Goal: Task Accomplishment & Management: Use online tool/utility

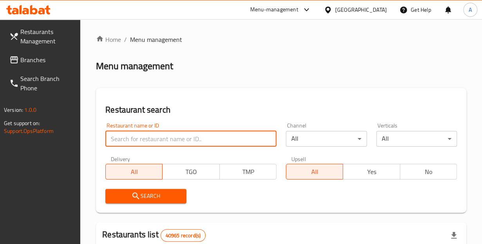
click at [205, 135] on input "search" at bounding box center [190, 139] width 171 height 16
type input "maiz tacos"
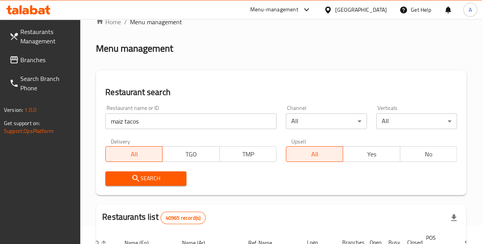
scroll to position [13, 0]
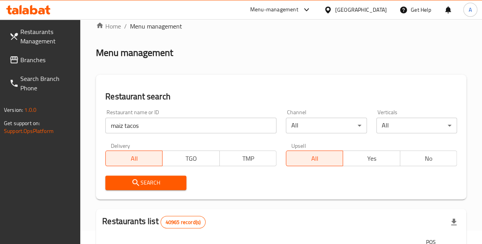
click at [169, 184] on span "Search" at bounding box center [146, 183] width 68 height 10
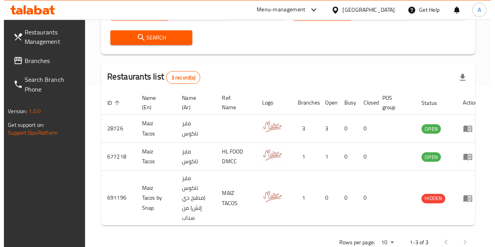
scroll to position [0, 0]
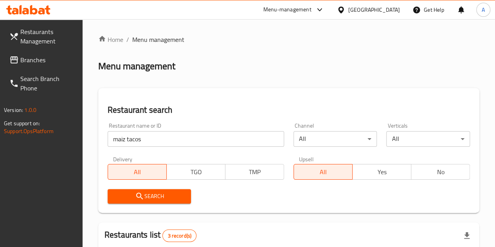
click at [38, 61] on span "Branches" at bounding box center [48, 59] width 56 height 9
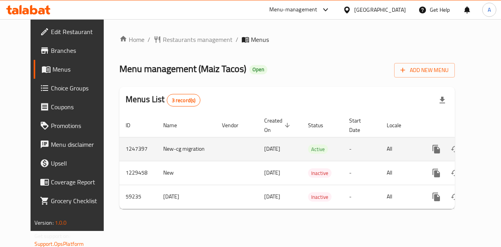
click at [489, 148] on icon "enhanced table" at bounding box center [492, 149] width 7 height 7
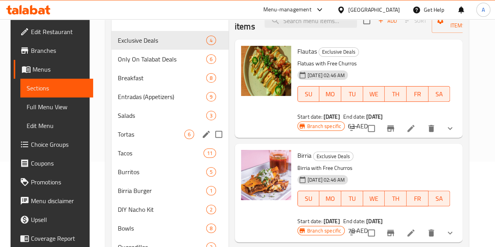
scroll to position [99, 0]
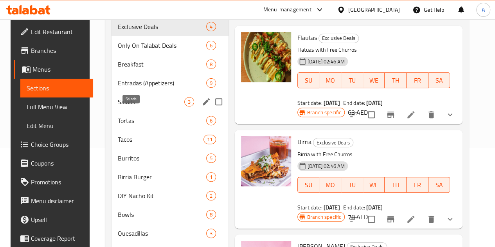
click at [118, 106] on span "Salads" at bounding box center [151, 101] width 67 height 9
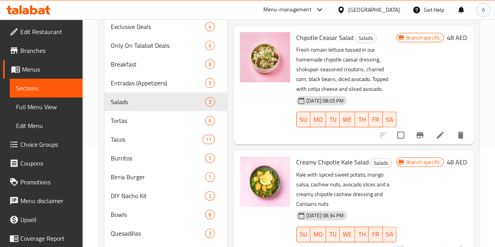
scroll to position [52, 0]
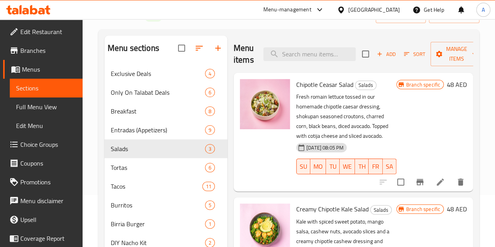
click at [443, 177] on icon at bounding box center [440, 181] width 9 height 9
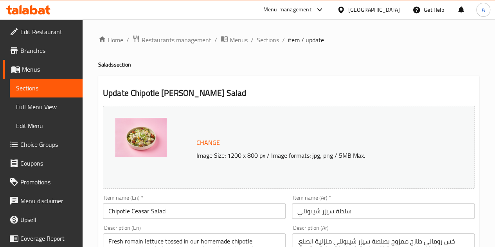
click at [225, 35] on icon "breadcrumb" at bounding box center [224, 39] width 8 height 8
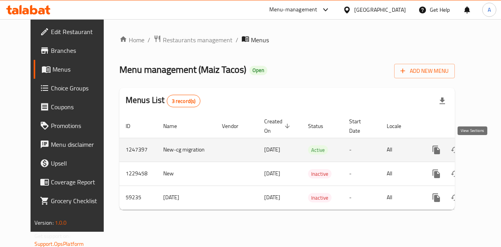
click at [488, 151] on icon "enhanced table" at bounding box center [492, 149] width 9 height 9
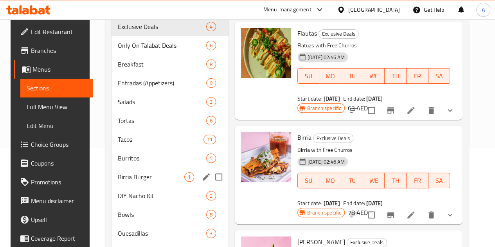
scroll to position [100, 0]
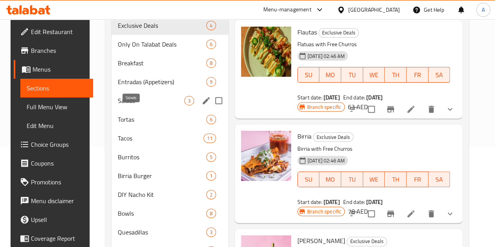
click at [118, 105] on span "Salads" at bounding box center [151, 100] width 67 height 9
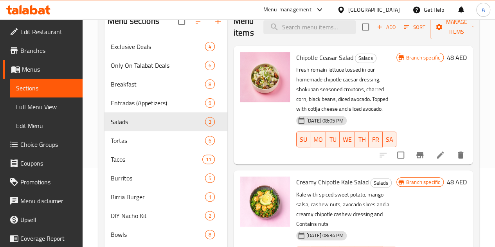
scroll to position [81, 0]
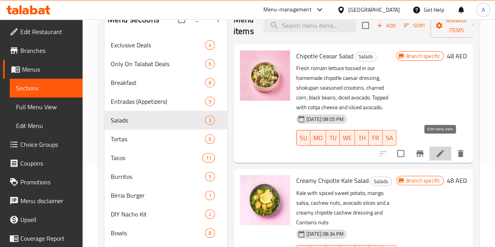
click at [440, 150] on icon at bounding box center [440, 153] width 7 height 7
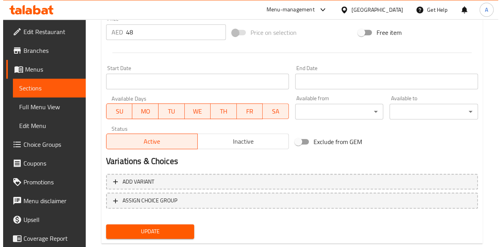
scroll to position [317, 0]
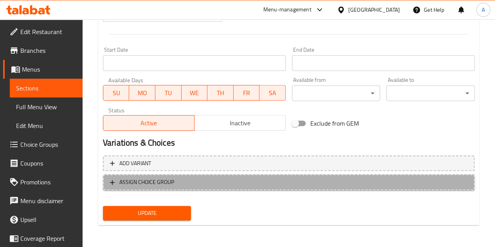
click at [224, 179] on span "ASSIGN CHOICE GROUP" at bounding box center [289, 182] width 358 height 10
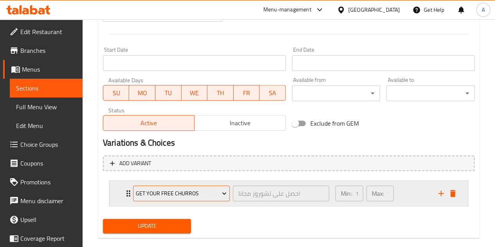
click at [208, 193] on span "Get Your Free Churros" at bounding box center [181, 194] width 91 height 10
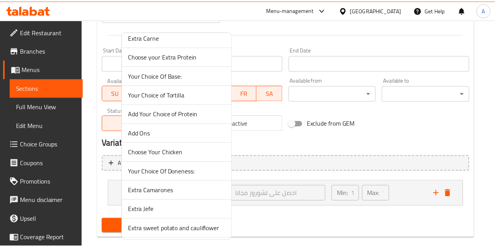
scroll to position [240, 0]
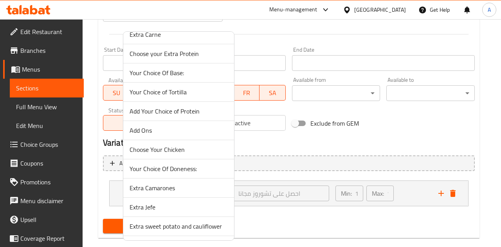
click at [191, 110] on span "Add Your Choice of Protein" at bounding box center [179, 110] width 98 height 9
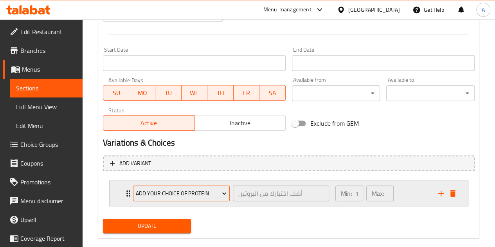
scroll to position [330, 0]
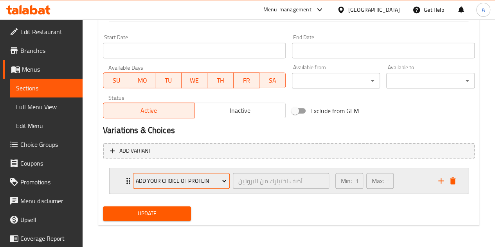
click at [200, 185] on span "Add Your Choice of Protein" at bounding box center [181, 181] width 91 height 10
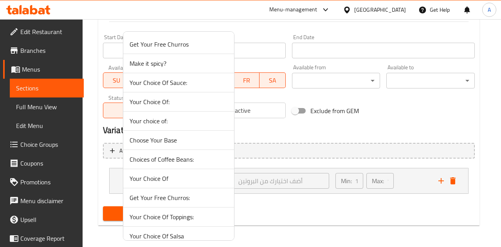
click at [272, 206] on div at bounding box center [250, 123] width 501 height 247
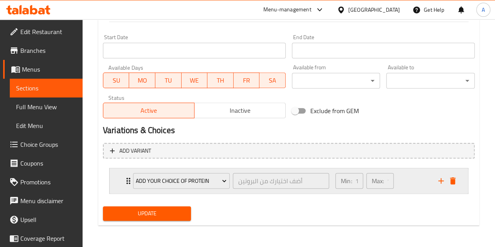
click at [127, 179] on icon "Expand" at bounding box center [128, 180] width 9 height 9
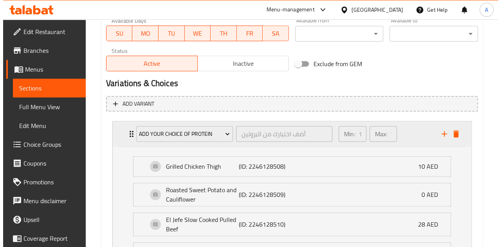
scroll to position [376, 0]
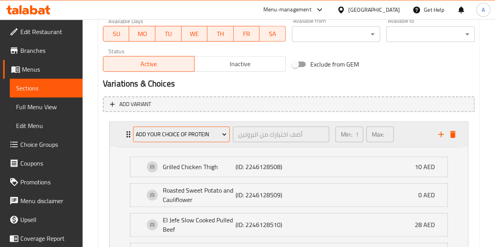
click at [222, 130] on icon "Expand" at bounding box center [224, 134] width 8 height 8
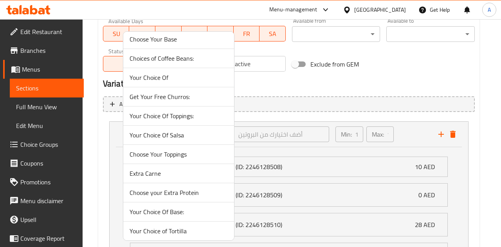
scroll to position [95, 0]
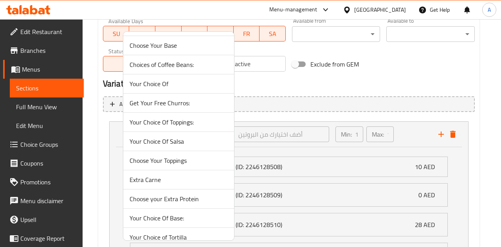
click at [157, 156] on span "Choose Your Toppings" at bounding box center [179, 160] width 98 height 9
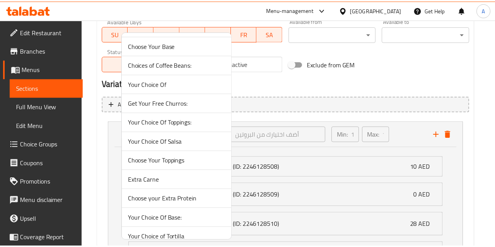
scroll to position [330, 0]
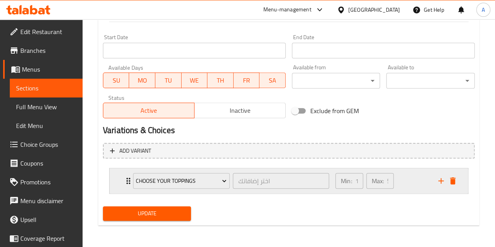
click at [126, 183] on icon "Expand" at bounding box center [128, 181] width 4 height 6
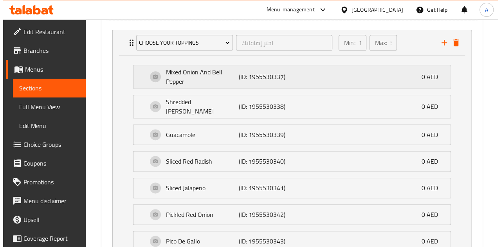
scroll to position [366, 0]
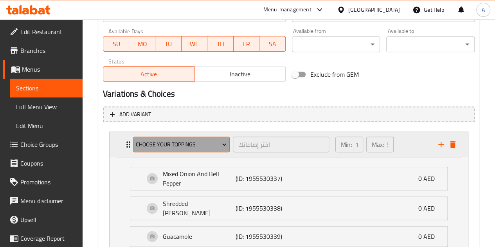
click at [175, 145] on span "Choose Your Toppings" at bounding box center [181, 145] width 91 height 10
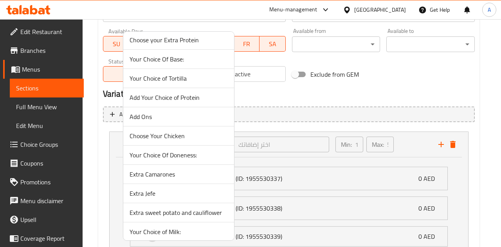
scroll to position [292, 0]
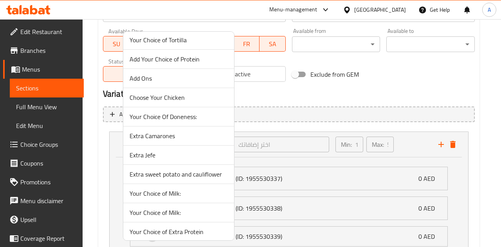
click at [175, 229] on span "Your Choice of Extra Protein" at bounding box center [179, 231] width 98 height 9
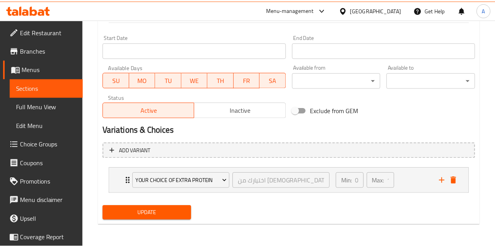
scroll to position [330, 0]
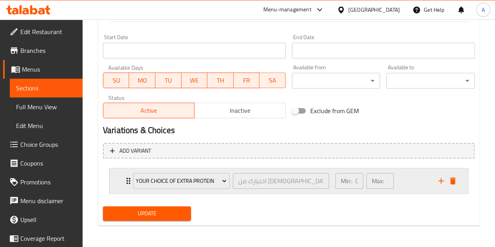
click at [130, 181] on div "Your Choice of Extra Protein اختيارك من البروتين الإضافي ​" at bounding box center [230, 180] width 205 height 25
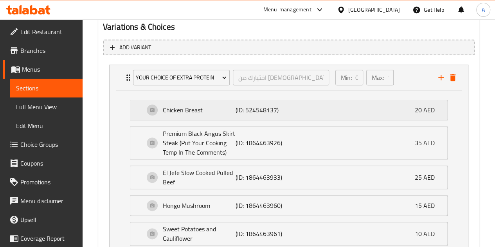
scroll to position [433, 0]
click at [161, 108] on div "Chicken Breast (ID: 524548137) 20 AED" at bounding box center [291, 111] width 294 height 20
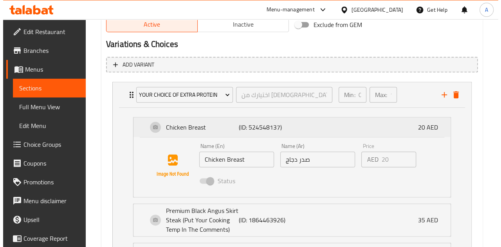
scroll to position [416, 0]
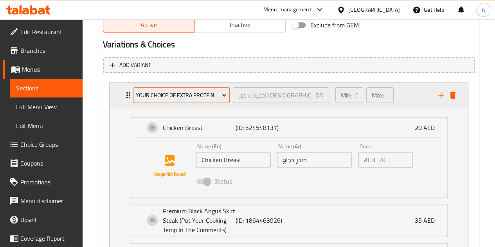
click at [157, 94] on span "Your Choice of Extra Protein" at bounding box center [181, 95] width 91 height 10
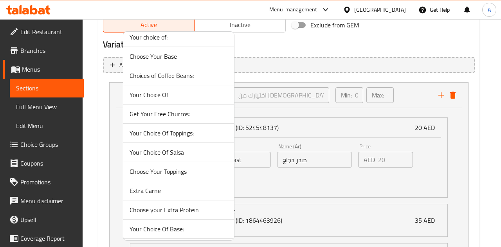
scroll to position [85, 0]
click at [157, 90] on span "Your Choice Of" at bounding box center [179, 93] width 98 height 9
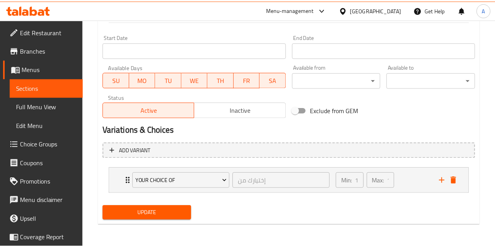
scroll to position [330, 0]
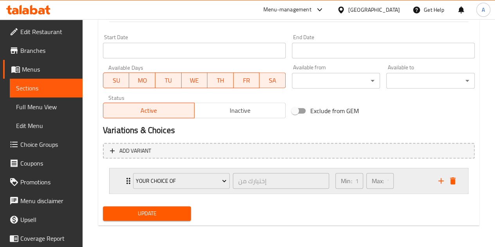
click at [124, 180] on icon "Expand" at bounding box center [128, 180] width 9 height 9
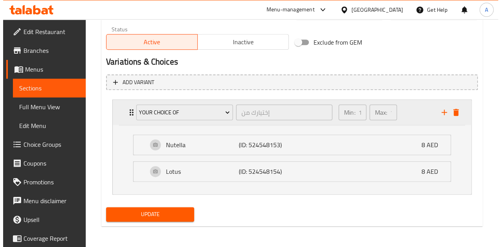
scroll to position [399, 0]
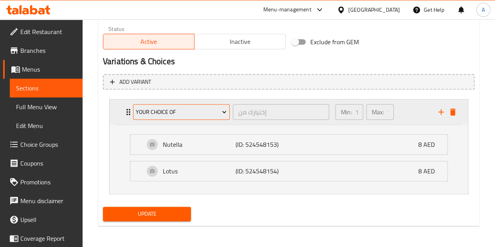
click at [148, 112] on span "Your Choice Of" at bounding box center [181, 112] width 91 height 10
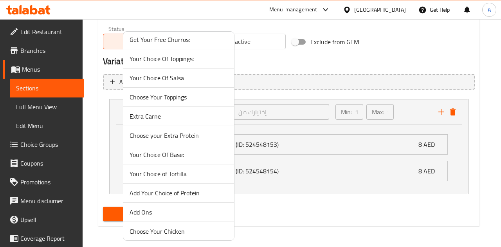
scroll to position [159, 0]
click at [176, 136] on span "Choose your Extra Protein" at bounding box center [179, 134] width 98 height 9
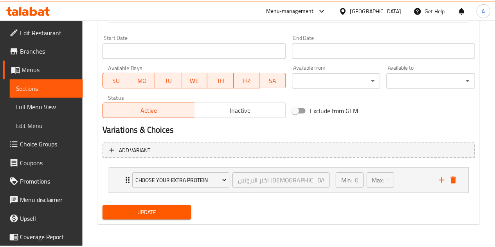
scroll to position [330, 0]
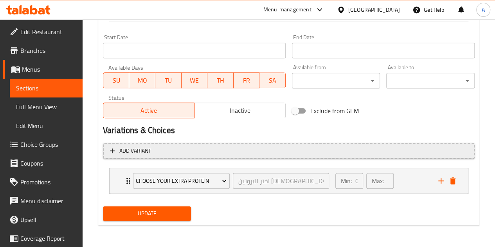
click at [148, 149] on span "Add variant" at bounding box center [135, 151] width 32 height 10
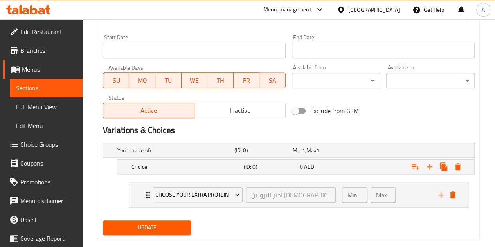
click at [148, 149] on h5 "Your choice of:" at bounding box center [174, 150] width 114 height 8
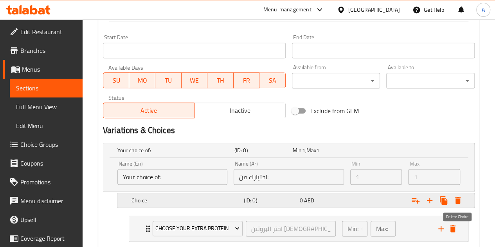
click at [459, 198] on icon "Expand" at bounding box center [457, 200] width 5 height 7
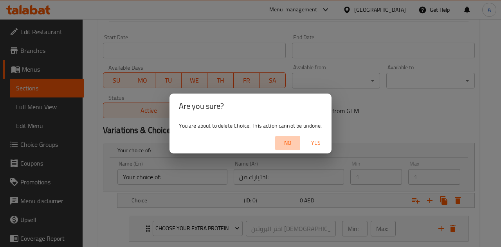
click at [290, 142] on span "No" at bounding box center [287, 143] width 19 height 10
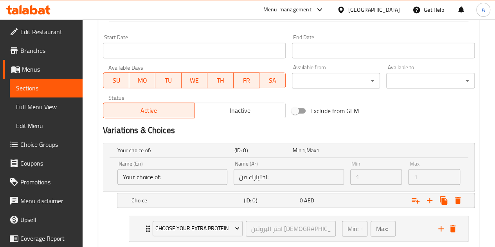
scroll to position [377, 0]
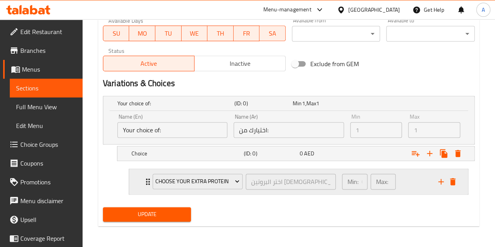
click at [140, 180] on div "Choose your Extra Protein اختر البروتين الإضافي الخاص بك ​ Min: 0 ​ Max: 1 ​" at bounding box center [298, 181] width 339 height 25
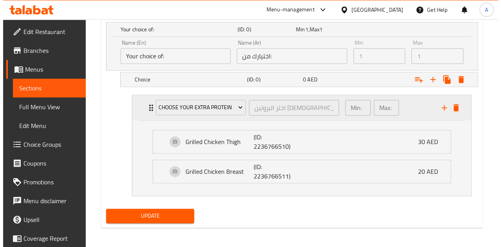
scroll to position [409, 0]
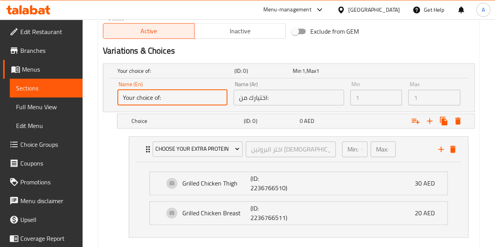
click at [193, 95] on input "Your choice of:" at bounding box center [172, 98] width 110 height 16
click at [459, 125] on icon "Expand" at bounding box center [457, 120] width 9 height 9
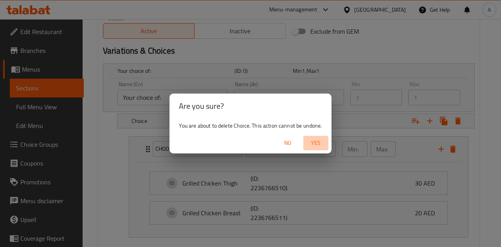
click at [308, 142] on span "Yes" at bounding box center [315, 143] width 19 height 10
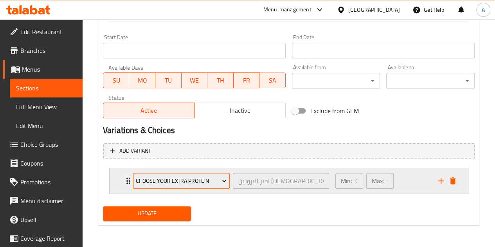
click at [202, 181] on span "Choose your Extra Protein" at bounding box center [181, 181] width 91 height 10
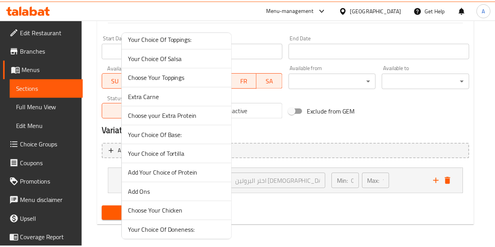
scroll to position [181, 0]
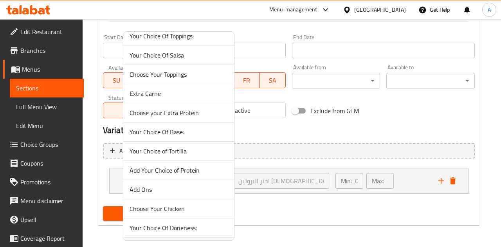
click at [168, 109] on span "Choose your Extra Protein" at bounding box center [179, 112] width 98 height 9
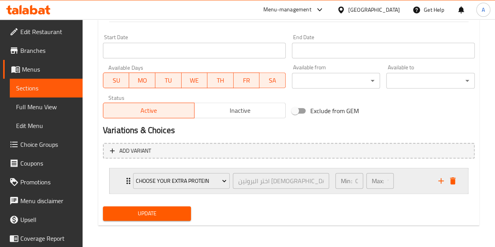
click at [129, 188] on div "Choose your Extra Protein اختر البروتين الإضافي الخاص بك ​" at bounding box center [230, 180] width 205 height 25
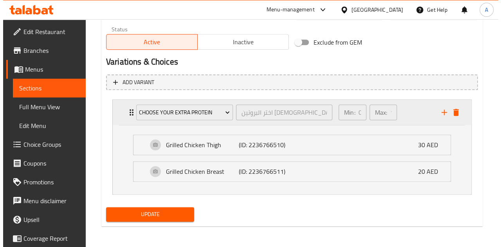
scroll to position [398, 0]
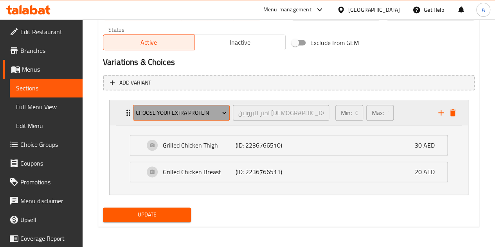
click at [160, 117] on span "Choose your Extra Protein" at bounding box center [181, 113] width 91 height 10
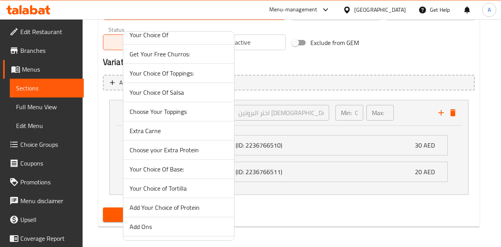
scroll to position [155, 0]
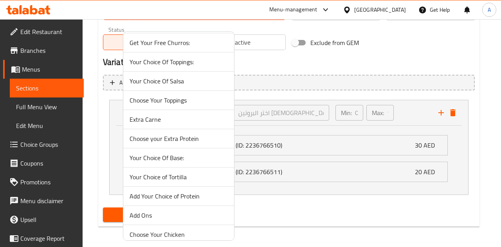
click at [152, 139] on span "Choose your Extra Protein" at bounding box center [179, 138] width 98 height 9
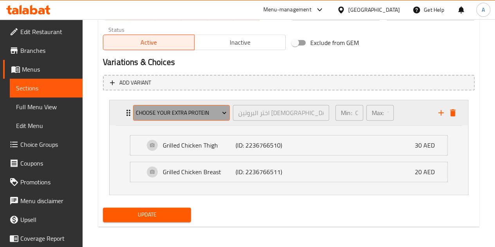
click at [137, 115] on span "Choose your Extra Protein" at bounding box center [181, 113] width 91 height 10
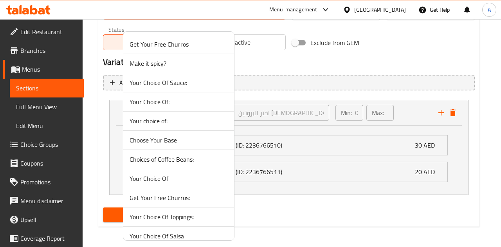
scroll to position [292, 0]
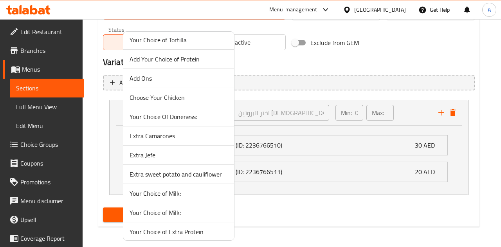
click at [143, 227] on span "Your Choice of Extra Protein" at bounding box center [179, 231] width 98 height 9
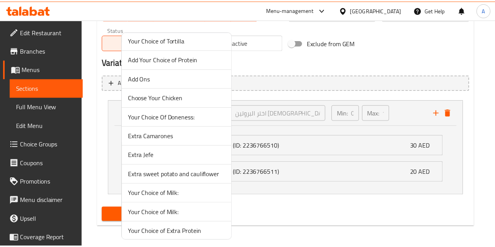
scroll to position [330, 0]
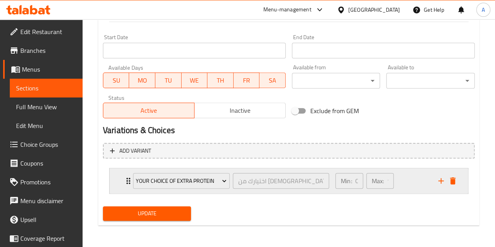
click at [130, 184] on div "Your Choice of Extra Protein اختيارك من البروتين الإضافي ​" at bounding box center [230, 180] width 205 height 25
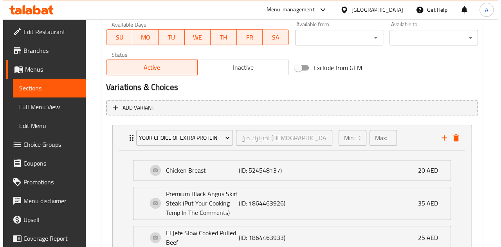
scroll to position [367, 0]
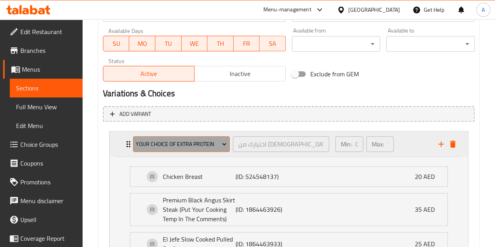
click at [220, 144] on icon "Expand" at bounding box center [224, 144] width 8 height 8
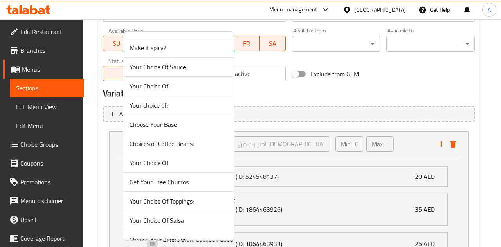
scroll to position [16, 0]
click at [159, 87] on span "Your Choice Of:" at bounding box center [179, 85] width 98 height 9
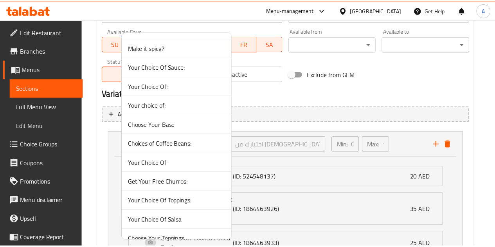
scroll to position [330, 0]
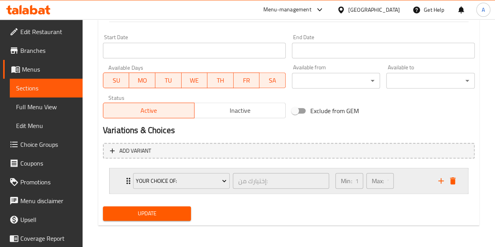
click at [126, 177] on icon "Expand" at bounding box center [128, 180] width 9 height 9
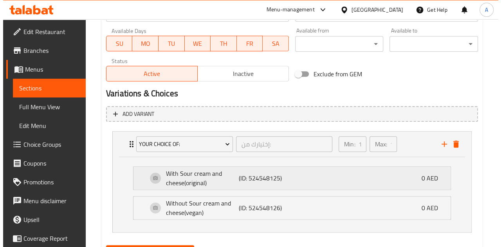
scroll to position [375, 0]
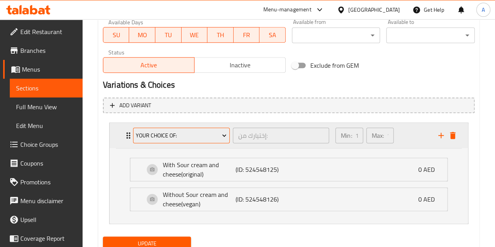
click at [139, 137] on span "Your Choice Of:" at bounding box center [181, 136] width 91 height 10
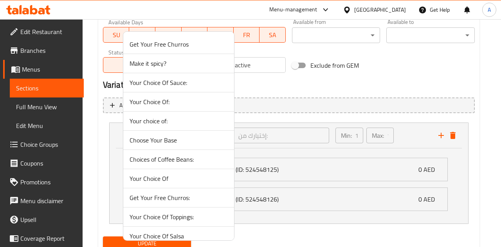
click at [155, 117] on span "Your choice of:" at bounding box center [179, 120] width 98 height 9
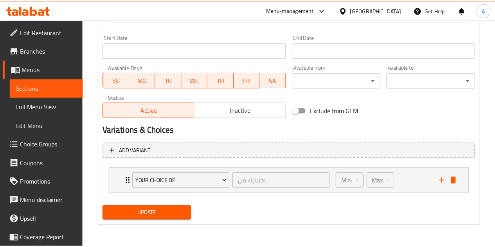
scroll to position [330, 0]
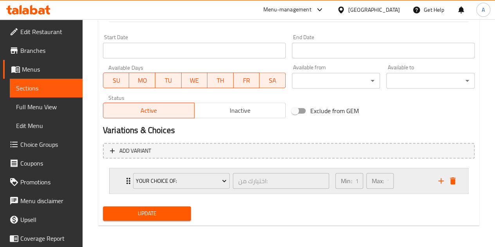
click at [132, 175] on div "Your choice of:" at bounding box center [182, 180] width 100 height 19
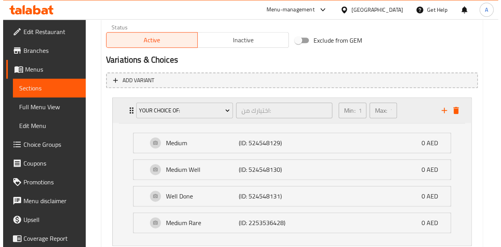
scroll to position [401, 0]
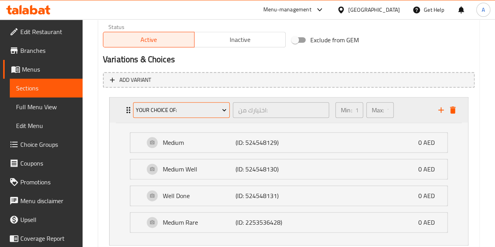
click at [150, 109] on span "Your choice of:" at bounding box center [181, 110] width 91 height 10
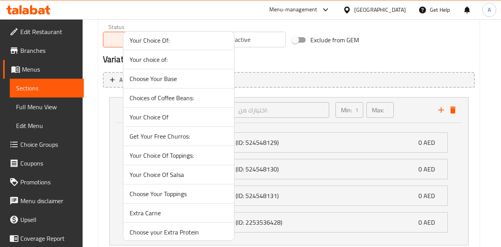
scroll to position [62, 0]
click at [153, 119] on span "Your Choice Of" at bounding box center [179, 116] width 98 height 9
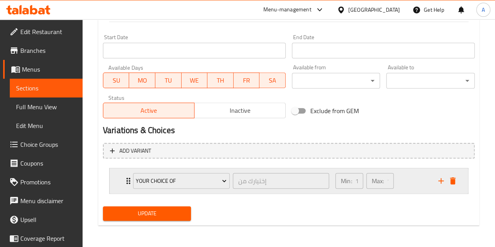
click at [128, 177] on div "Your Choice Of إختيارك من ​" at bounding box center [230, 180] width 205 height 25
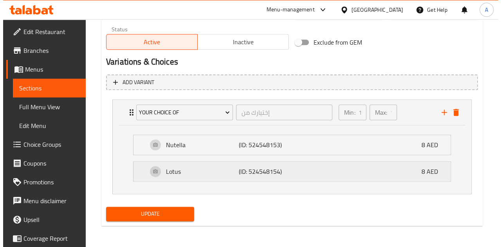
scroll to position [399, 0]
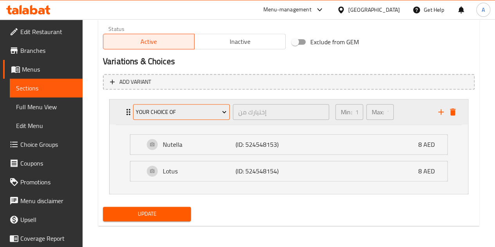
click at [166, 112] on span "Your Choice Of" at bounding box center [181, 112] width 91 height 10
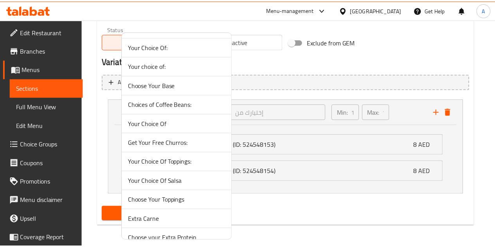
scroll to position [56, 0]
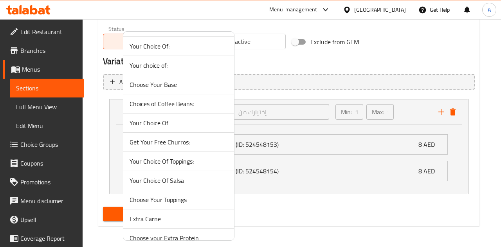
click at [156, 128] on li "Your Choice Of" at bounding box center [178, 122] width 111 height 19
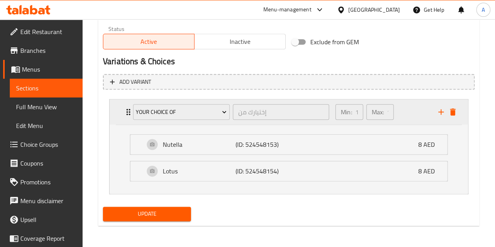
click at [164, 119] on div "Your Choice Of" at bounding box center [182, 112] width 100 height 19
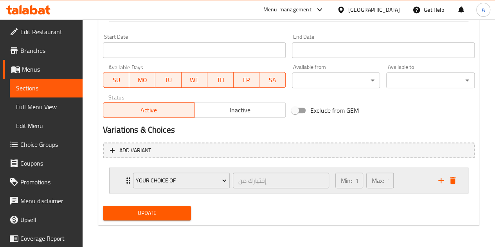
scroll to position [330, 0]
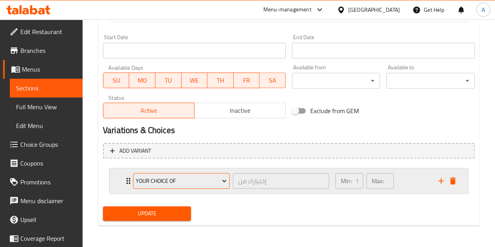
click at [157, 184] on span "Your Choice Of" at bounding box center [181, 181] width 91 height 10
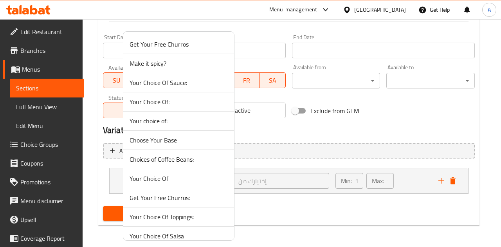
click at [112, 172] on div at bounding box center [250, 123] width 501 height 247
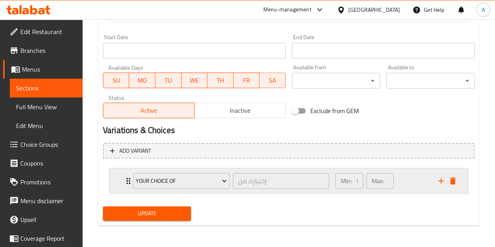
click at [127, 180] on icon "Expand" at bounding box center [128, 181] width 4 height 6
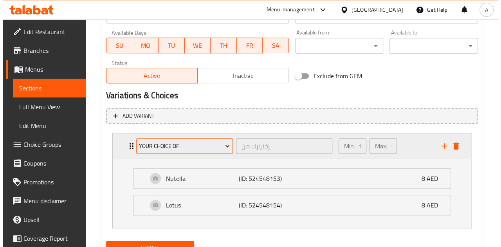
scroll to position [365, 0]
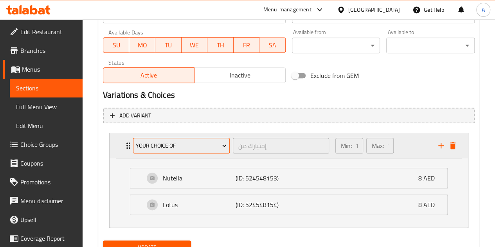
click at [157, 141] on span "Your Choice Of" at bounding box center [181, 146] width 91 height 10
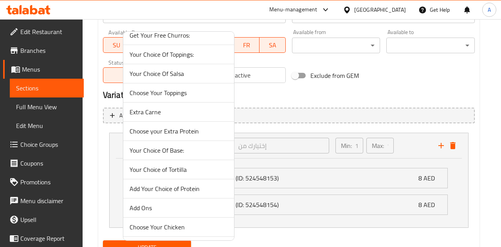
scroll to position [163, 0]
click at [150, 134] on span "Choose your Extra Protein" at bounding box center [179, 130] width 98 height 9
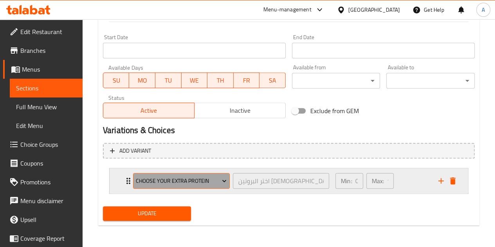
click at [160, 180] on span "Choose your Extra Protein" at bounding box center [181, 181] width 91 height 10
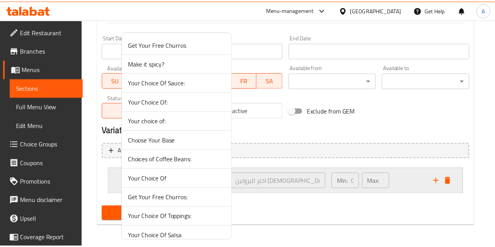
scroll to position [10, 0]
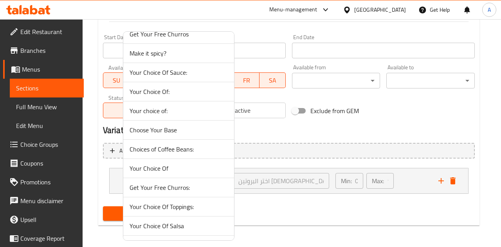
click at [290, 207] on div at bounding box center [250, 123] width 501 height 247
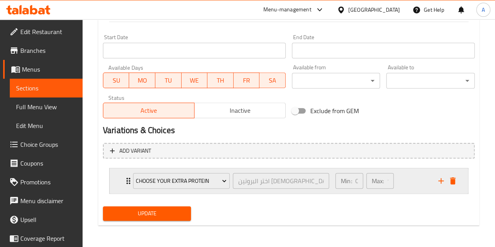
click at [125, 186] on div "Choose your Extra Protein اختر البروتين الإضافي الخاص بك ​ Min: 0 ​ Max: 1 ​" at bounding box center [291, 180] width 335 height 25
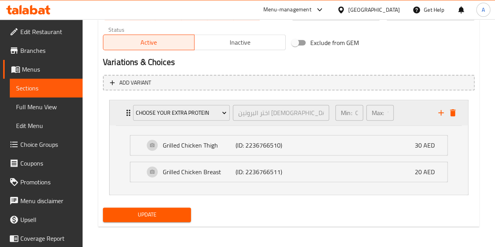
scroll to position [398, 0]
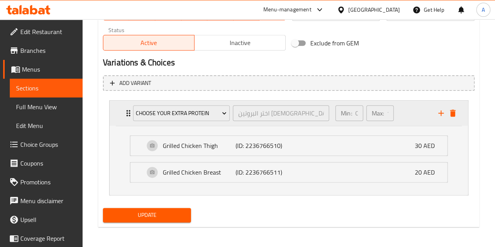
click at [133, 122] on div "Choose your Extra Protein" at bounding box center [182, 113] width 100 height 19
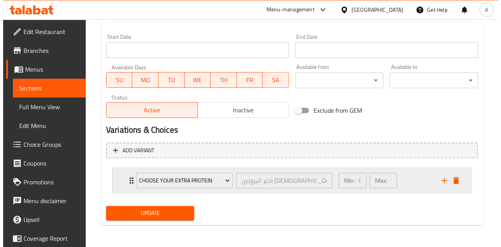
scroll to position [330, 0]
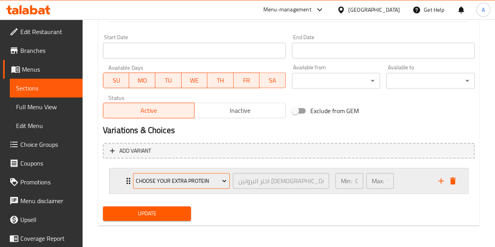
click at [202, 182] on span "Choose your Extra Protein" at bounding box center [181, 181] width 91 height 10
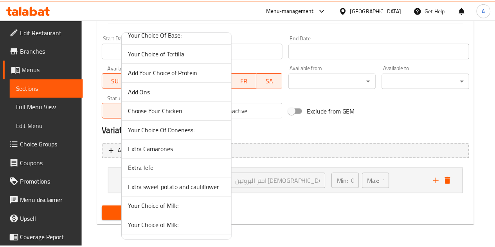
scroll to position [292, 0]
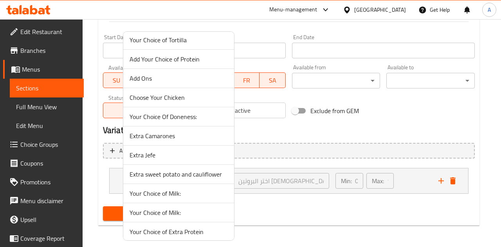
click at [177, 231] on span "Your Choice of Extra Protein" at bounding box center [179, 231] width 98 height 9
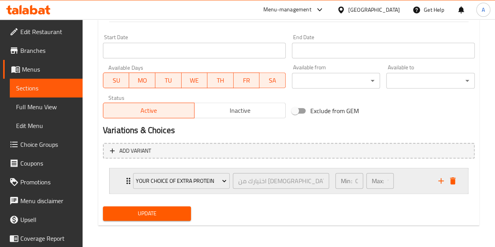
click at [130, 184] on div "Your Choice of Extra Protein اختيارك من البروتين الإضافي ​" at bounding box center [230, 180] width 205 height 25
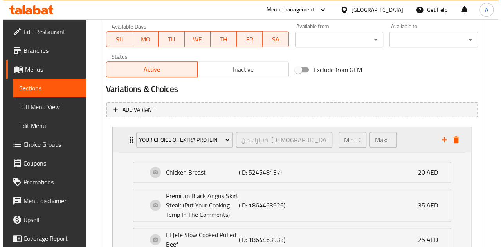
scroll to position [369, 0]
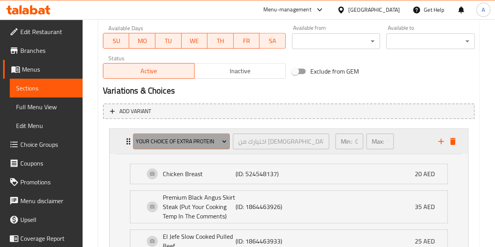
click at [138, 141] on span "Your Choice of Extra Protein" at bounding box center [181, 142] width 91 height 10
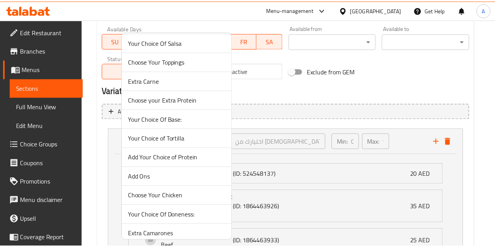
scroll to position [292, 0]
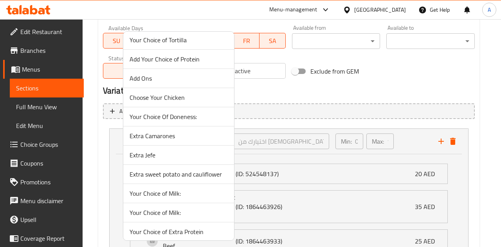
click at [101, 153] on div at bounding box center [250, 123] width 501 height 247
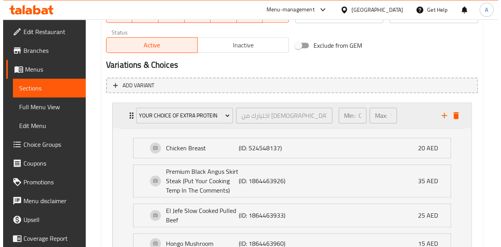
scroll to position [396, 0]
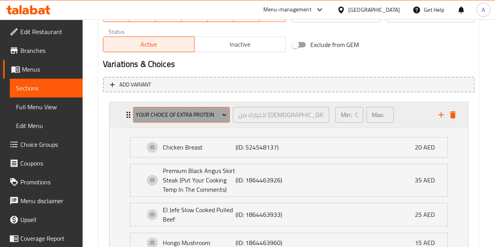
click at [172, 117] on span "Your Choice of Extra Protein" at bounding box center [181, 115] width 91 height 10
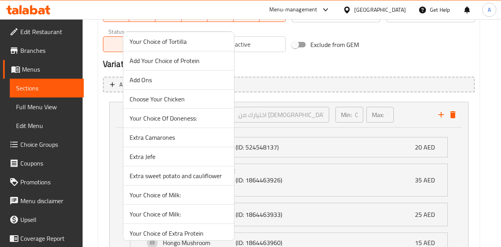
scroll to position [292, 0]
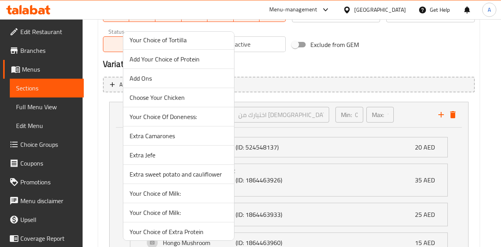
click at [159, 96] on span "Choose Your Chicken" at bounding box center [179, 97] width 98 height 9
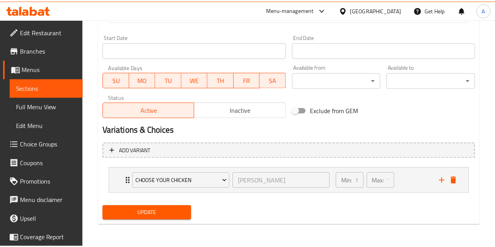
scroll to position [330, 0]
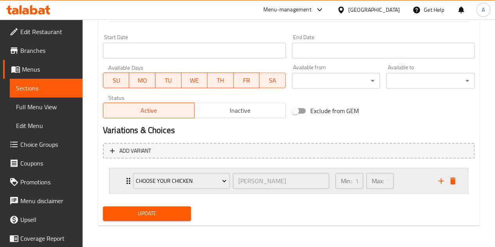
click at [125, 177] on icon "Expand" at bounding box center [128, 180] width 9 height 9
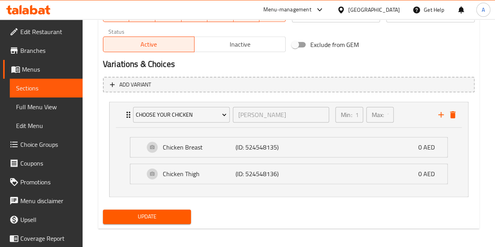
scroll to position [399, 0]
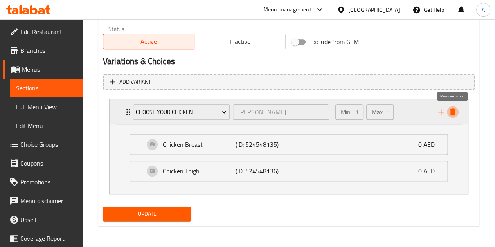
click at [453, 113] on icon "delete" at bounding box center [452, 111] width 5 height 7
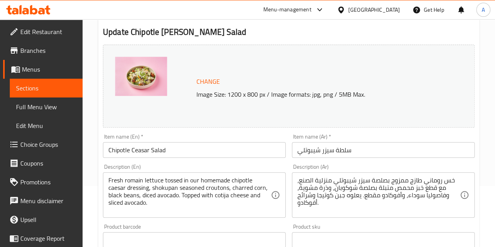
scroll to position [0, 0]
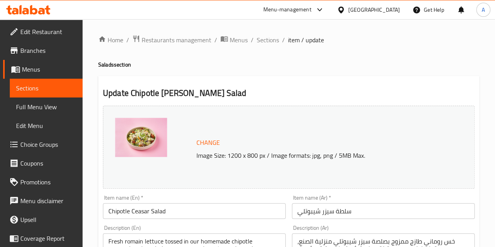
click at [31, 68] on span "Menus" at bounding box center [49, 69] width 54 height 9
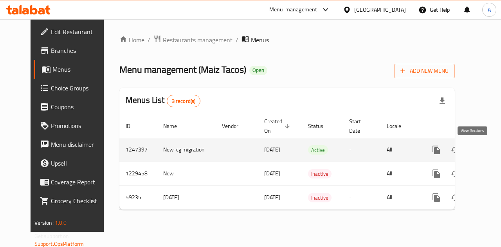
click at [488, 152] on icon "enhanced table" at bounding box center [492, 149] width 9 height 9
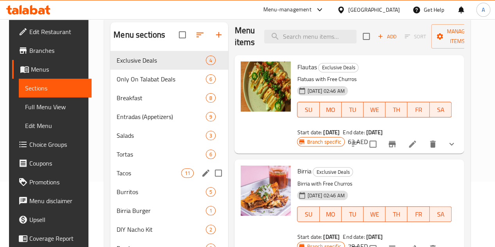
scroll to position [66, 0]
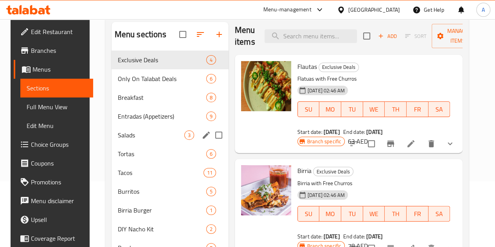
click at [116, 141] on div "Salads 3" at bounding box center [170, 135] width 117 height 19
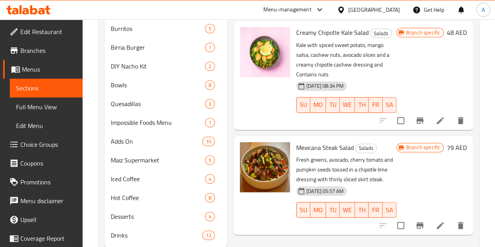
scroll to position [229, 0]
click at [443, 220] on icon at bounding box center [440, 224] width 9 height 9
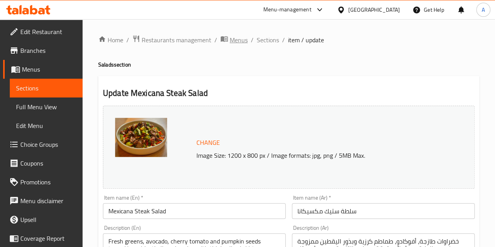
click at [233, 39] on span "Menus" at bounding box center [239, 39] width 18 height 9
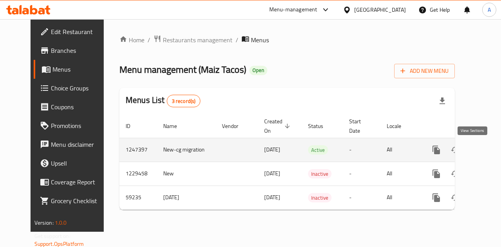
click at [488, 154] on icon "enhanced table" at bounding box center [492, 149] width 9 height 9
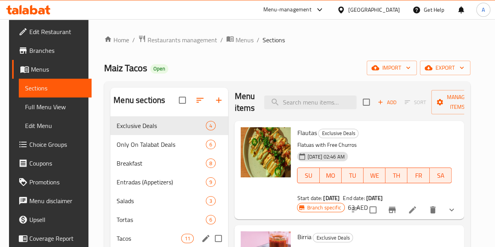
scroll to position [63, 0]
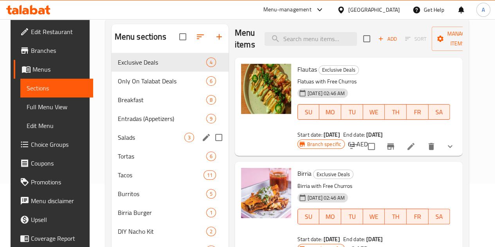
click at [112, 147] on div "Salads 3" at bounding box center [170, 137] width 117 height 19
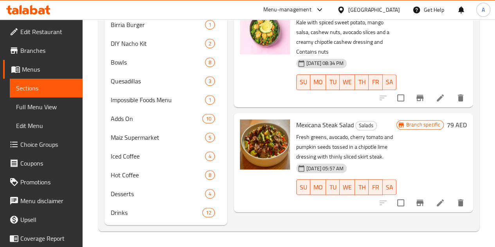
scroll to position [187, 0]
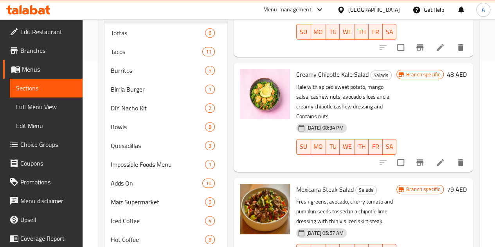
click at [440, 158] on icon at bounding box center [440, 162] width 9 height 9
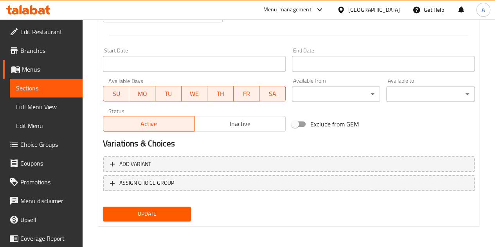
scroll to position [317, 0]
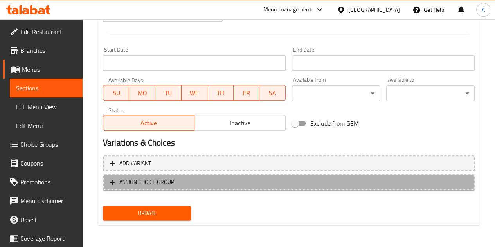
click at [164, 178] on span "ASSIGN CHOICE GROUP" at bounding box center [146, 182] width 55 height 10
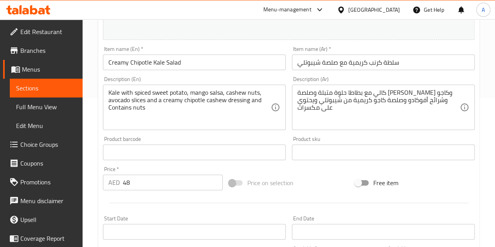
scroll to position [148, 0]
click at [56, 83] on link "Sections" at bounding box center [46, 88] width 73 height 19
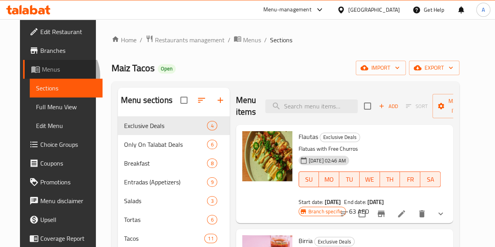
click at [40, 75] on link "Menus" at bounding box center [62, 69] width 79 height 19
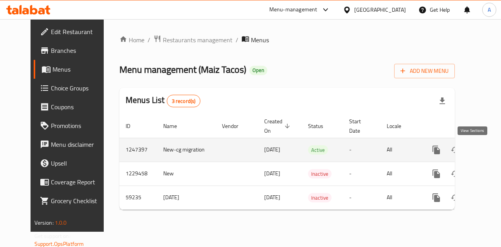
click at [488, 149] on icon "enhanced table" at bounding box center [492, 149] width 9 height 9
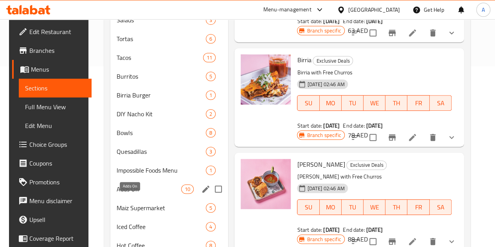
scroll to position [181, 0]
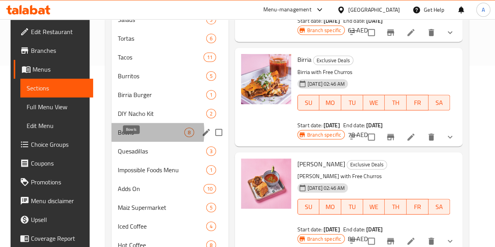
click at [122, 137] on span "Bowls" at bounding box center [151, 132] width 67 height 9
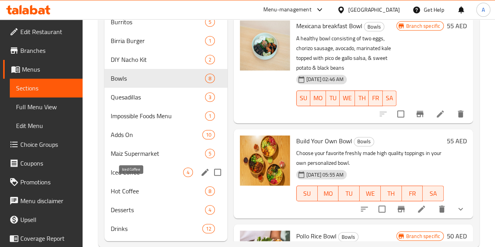
scroll to position [263, 0]
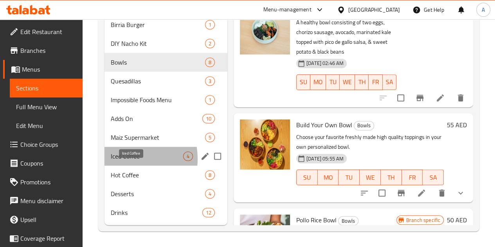
click at [118, 159] on span "Iced Coffee" at bounding box center [147, 155] width 72 height 9
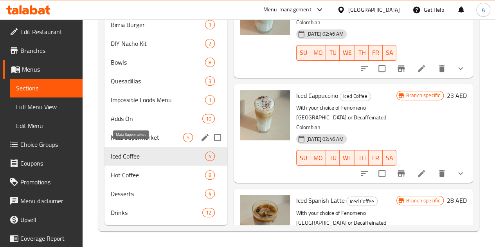
click at [111, 140] on span "Maiz Supermarket" at bounding box center [147, 137] width 72 height 9
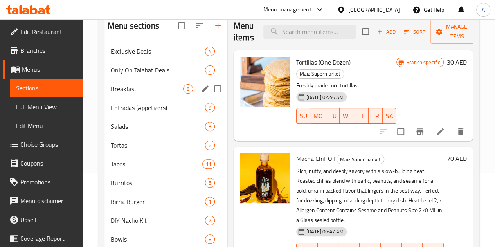
scroll to position [75, 0]
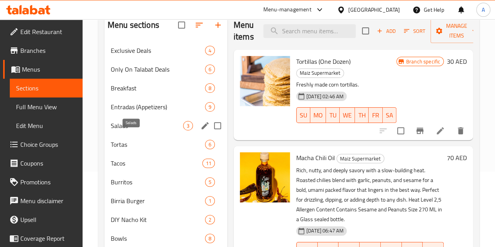
click at [123, 130] on span "Salads" at bounding box center [147, 125] width 72 height 9
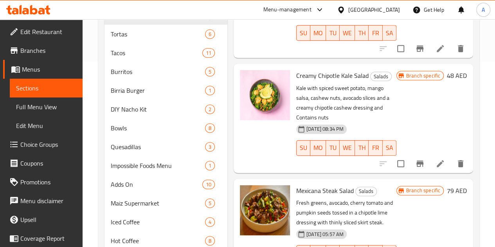
scroll to position [188, 0]
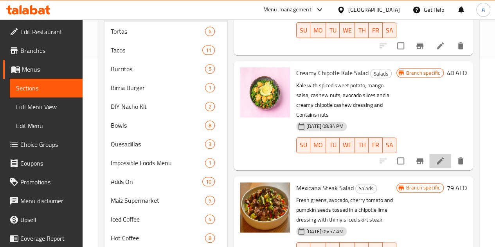
click at [434, 154] on li at bounding box center [440, 161] width 22 height 14
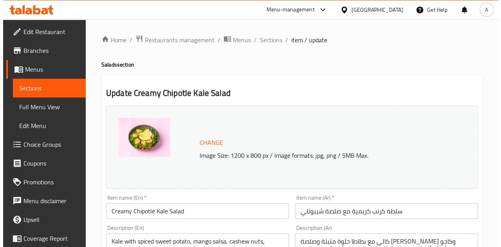
scroll to position [317, 0]
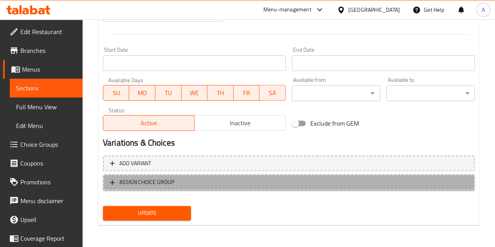
click at [155, 182] on span "ASSIGN CHOICE GROUP" at bounding box center [146, 182] width 55 height 10
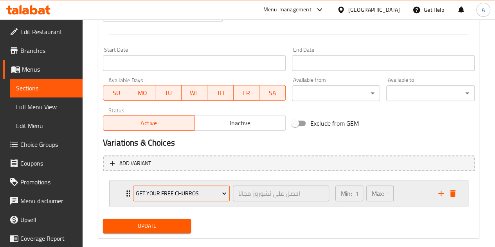
click at [162, 198] on button "Get Your Free Churros" at bounding box center [181, 194] width 97 height 16
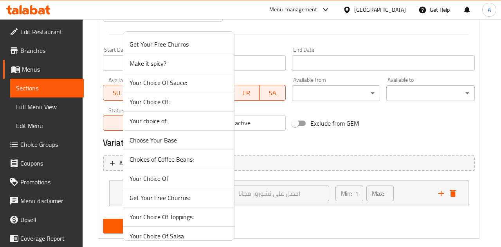
scroll to position [292, 0]
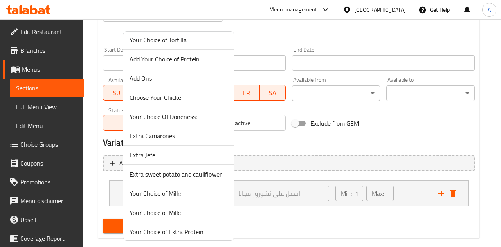
click at [288, 231] on div at bounding box center [250, 123] width 501 height 247
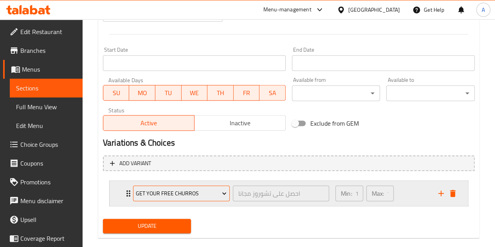
click at [191, 193] on span "Get Your Free Churros" at bounding box center [181, 194] width 91 height 10
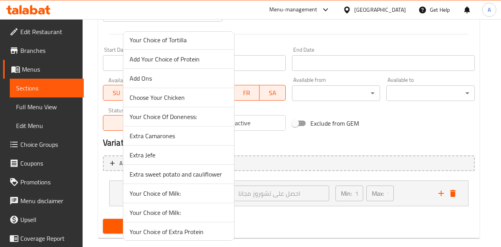
click at [155, 227] on span "Your Choice of Extra Protein" at bounding box center [179, 231] width 98 height 9
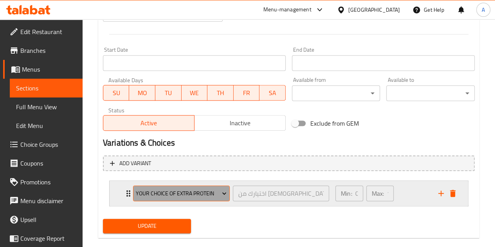
click at [177, 191] on span "Your Choice of Extra Protein" at bounding box center [181, 194] width 91 height 10
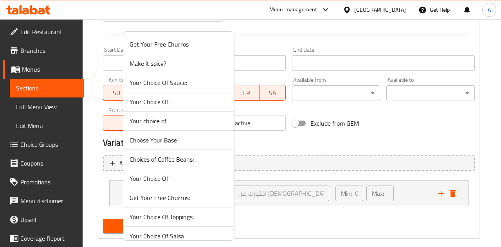
click at [286, 213] on div at bounding box center [250, 123] width 501 height 247
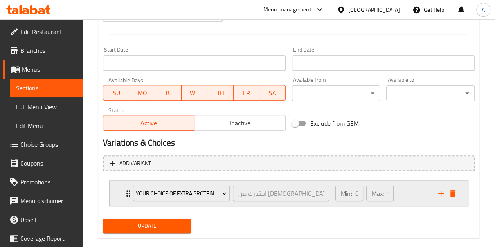
click at [126, 195] on icon "Expand" at bounding box center [128, 193] width 9 height 9
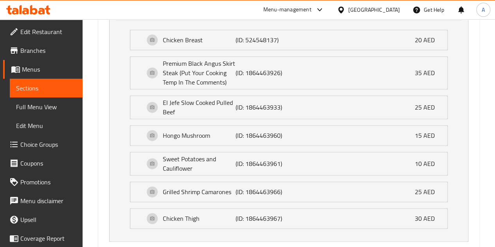
scroll to position [503, 0]
click at [265, 140] on p "(ID: 1864463960)" at bounding box center [260, 135] width 49 height 9
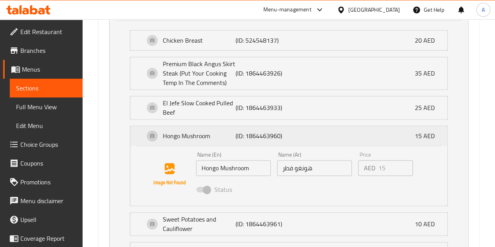
click at [265, 140] on p "(ID: 1864463960)" at bounding box center [260, 135] width 49 height 9
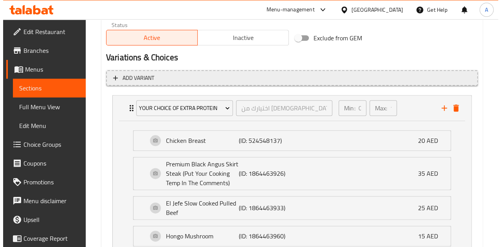
scroll to position [404, 0]
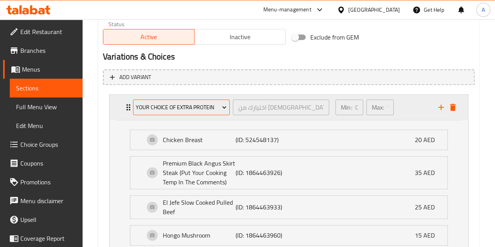
click at [165, 108] on span "Your Choice of Extra Protein" at bounding box center [181, 108] width 91 height 10
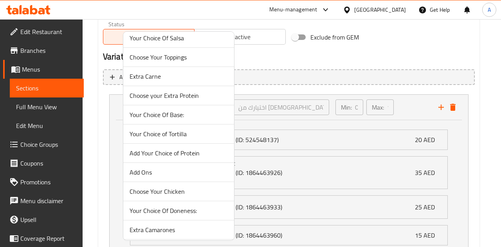
scroll to position [197, 0]
click at [147, 154] on span "Add Your Choice of Protein" at bounding box center [179, 153] width 98 height 9
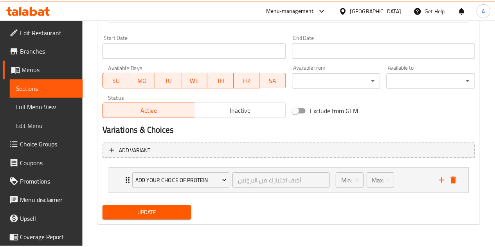
scroll to position [330, 0]
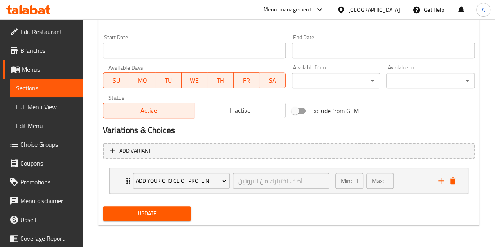
drag, startPoint x: 146, startPoint y: 153, endPoint x: 100, endPoint y: 180, distance: 53.6
click at [100, 180] on div "Add variant Add Your Choice of Protein أضف اختيارك من البروتين ​ Min: 1 ​ Max: …" at bounding box center [289, 172] width 378 height 64
click at [126, 184] on icon "Expand" at bounding box center [128, 180] width 9 height 9
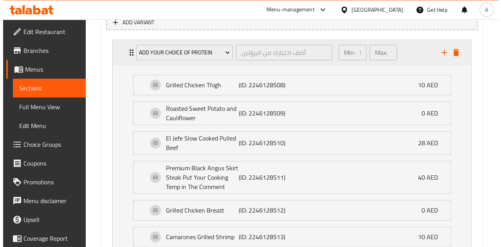
scroll to position [389, 0]
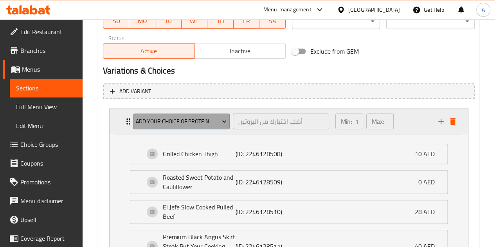
click at [148, 125] on span "Add Your Choice of Protein" at bounding box center [181, 122] width 91 height 10
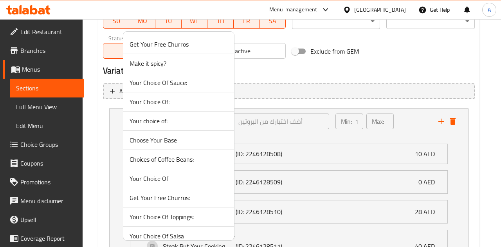
scroll to position [16, 0]
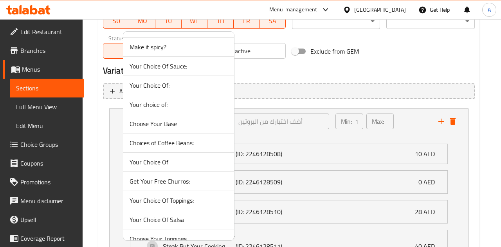
click at [153, 125] on span "Choose Your Base" at bounding box center [179, 123] width 98 height 9
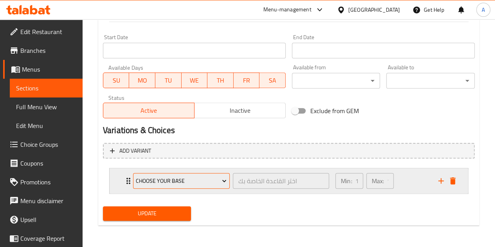
click at [150, 176] on span "Choose Your Base" at bounding box center [181, 181] width 91 height 10
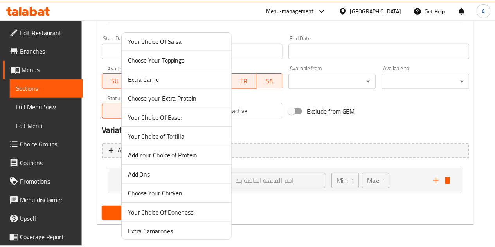
scroll to position [198, 0]
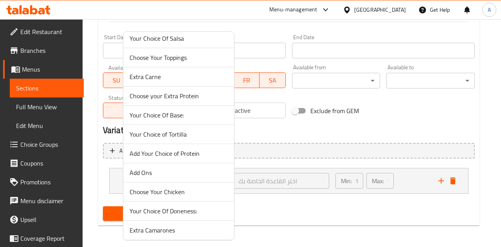
click at [168, 94] on span "Choose your Extra Protein" at bounding box center [179, 95] width 98 height 9
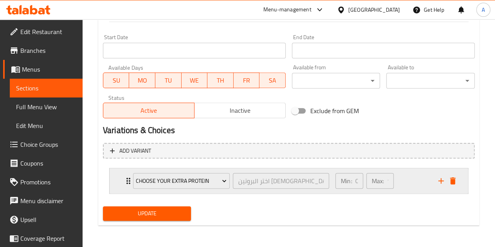
click at [121, 187] on div "Choose your Extra Protein اختر البروتين الإضافي الخاص بك ​ Min: 0 ​ Max: 1 ​" at bounding box center [289, 180] width 358 height 25
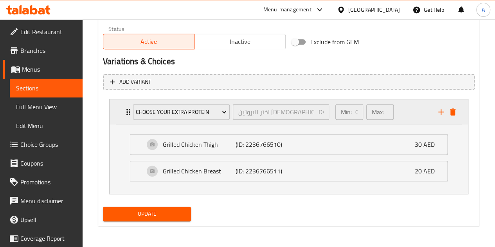
scroll to position [398, 0]
click at [453, 122] on div "Choose your Extra Protein اختر البروتين الإضافي الخاص بك ​ Min: 0 ​ Max: 1 ​" at bounding box center [291, 112] width 335 height 25
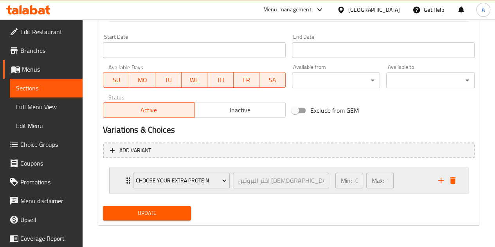
scroll to position [330, 0]
click at [454, 178] on icon "delete" at bounding box center [452, 180] width 5 height 7
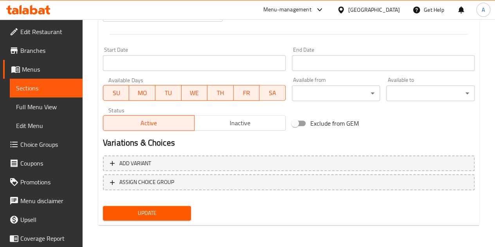
scroll to position [0, 0]
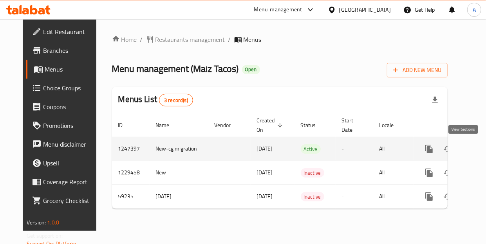
click at [481, 150] on icon "enhanced table" at bounding box center [485, 148] width 9 height 9
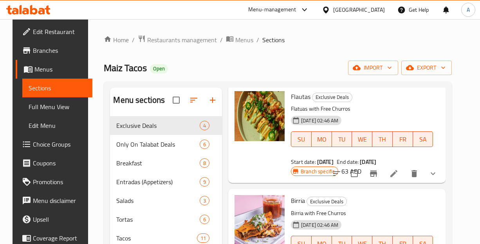
scroll to position [66, 0]
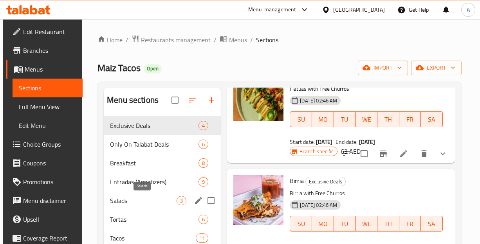
click at [139, 199] on span "Salads" at bounding box center [143, 200] width 67 height 9
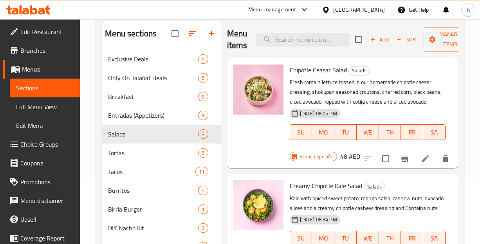
scroll to position [67, 0]
click at [424, 158] on icon at bounding box center [425, 158] width 7 height 7
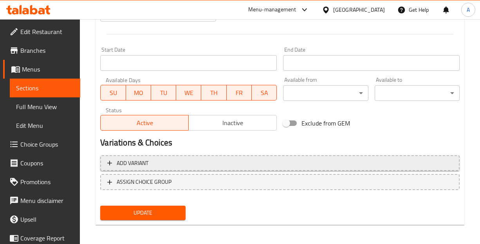
scroll to position [320, 0]
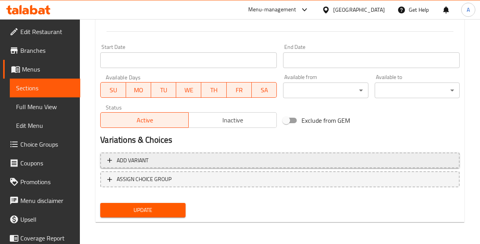
click at [174, 160] on span "Add variant" at bounding box center [279, 161] width 345 height 10
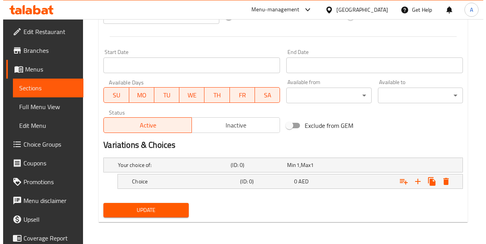
scroll to position [314, 0]
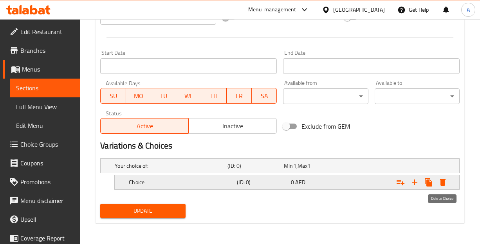
click at [446, 184] on icon "Expand" at bounding box center [442, 182] width 9 height 9
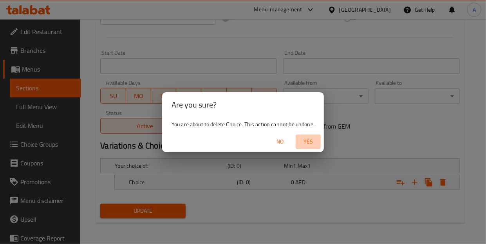
click at [306, 141] on span "Yes" at bounding box center [308, 142] width 19 height 10
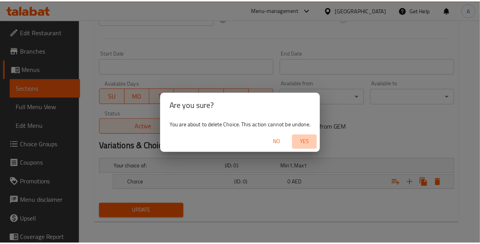
scroll to position [312, 0]
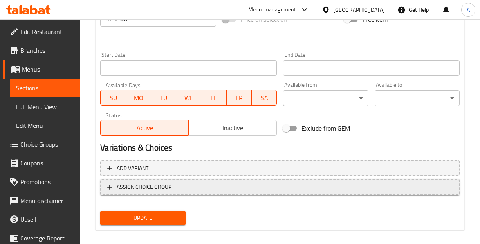
click at [188, 182] on button "ASSIGN CHOICE GROUP" at bounding box center [279, 187] width 359 height 16
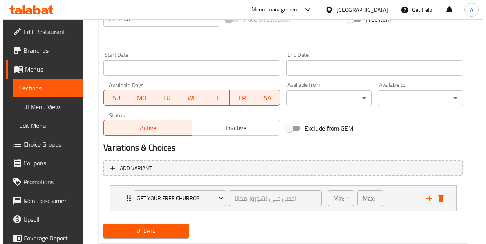
scroll to position [333, 0]
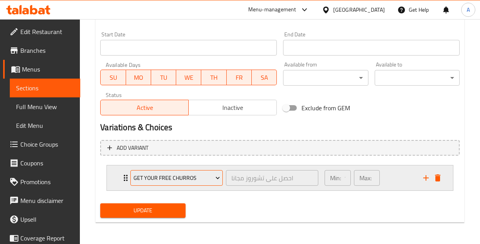
click at [191, 170] on button "Get Your Free Churros" at bounding box center [176, 178] width 92 height 16
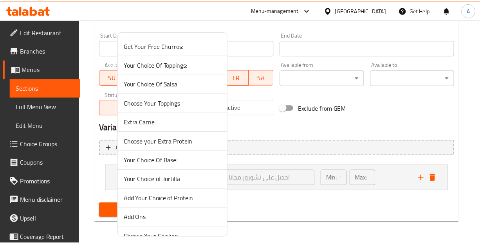
scroll to position [295, 0]
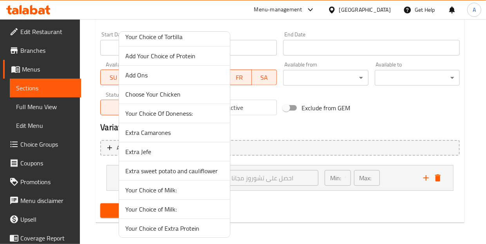
click at [155, 227] on span "Your Choice of Extra Protein" at bounding box center [174, 228] width 98 height 9
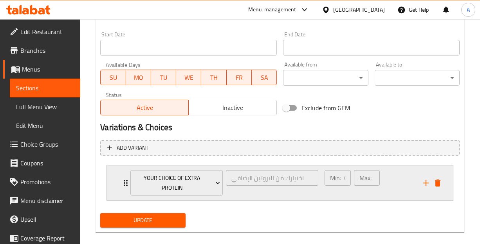
click at [124, 188] on div "Your Choice of Extra Protein اختيارك من البروتين الإضافي ​ Min: 0 ​ Max: 1 ​" at bounding box center [282, 183] width 322 height 35
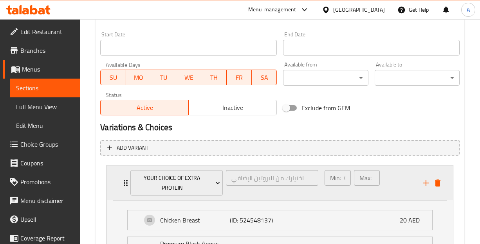
scroll to position [449, 0]
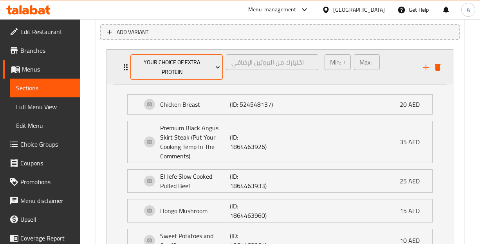
click at [130, 68] on div "Your Choice of Extra Protein" at bounding box center [176, 67] width 95 height 29
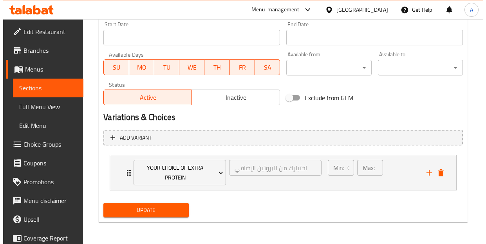
scroll to position [342, 0]
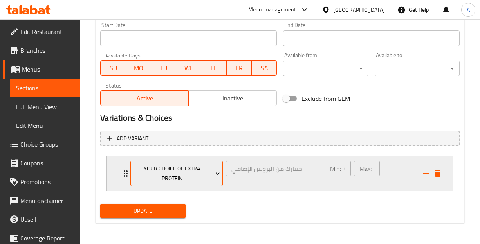
click at [207, 176] on span "Your Choice of Extra Protein" at bounding box center [176, 174] width 86 height 20
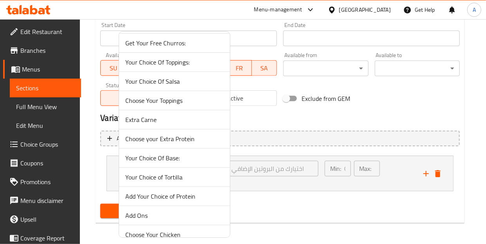
scroll to position [155, 0]
click at [150, 138] on span "Choose your Extra Protein" at bounding box center [174, 138] width 98 height 9
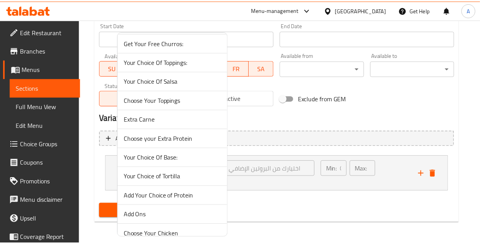
scroll to position [333, 0]
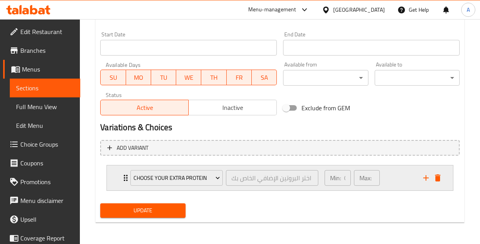
click at [128, 175] on div "Choose your Extra Protein اختر البروتين الإضافي الخاص بك ​" at bounding box center [224, 178] width 197 height 25
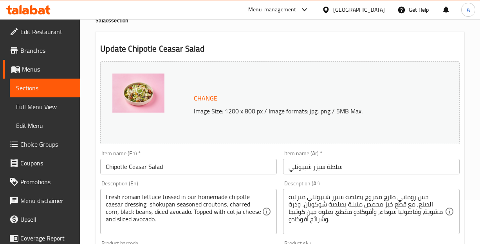
scroll to position [42, 0]
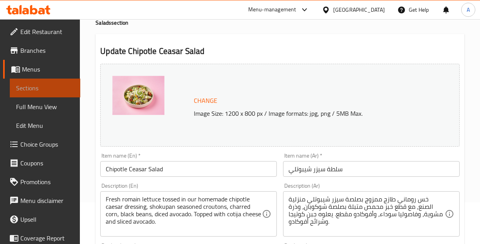
click at [48, 90] on span "Sections" at bounding box center [45, 87] width 58 height 9
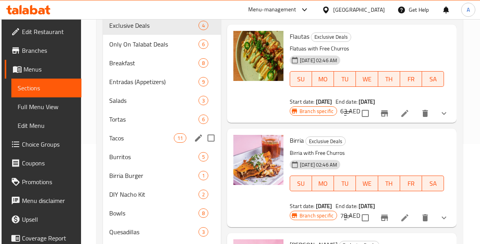
scroll to position [101, 0]
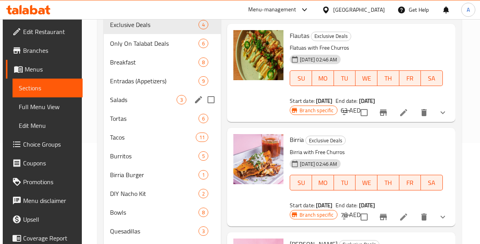
click at [132, 103] on span "Salads" at bounding box center [143, 99] width 67 height 9
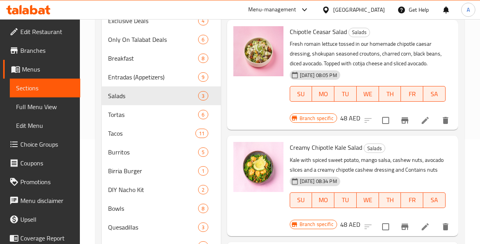
scroll to position [104, 0]
click at [430, 119] on li at bounding box center [425, 121] width 22 height 14
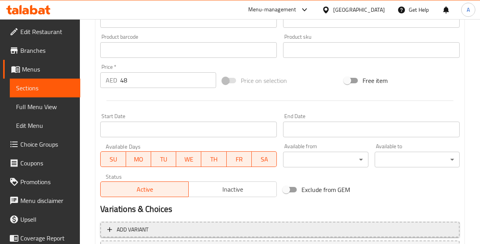
scroll to position [320, 0]
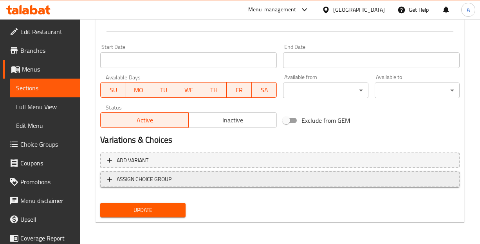
click at [175, 176] on span "ASSIGN CHOICE GROUP" at bounding box center [279, 180] width 345 height 10
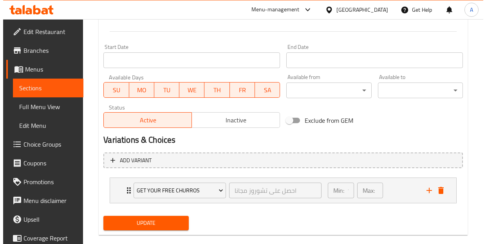
scroll to position [333, 0]
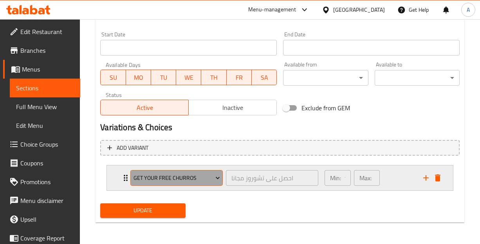
click at [167, 177] on span "Get Your Free Churros" at bounding box center [176, 178] width 86 height 10
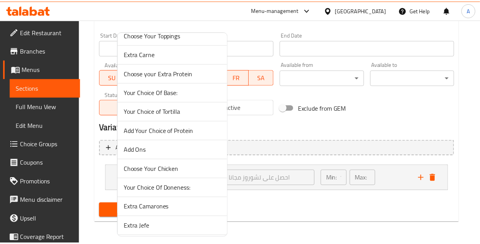
scroll to position [295, 0]
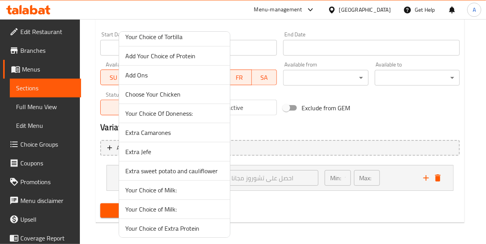
click at [161, 226] on span "Your Choice of Extra Protein" at bounding box center [174, 228] width 98 height 9
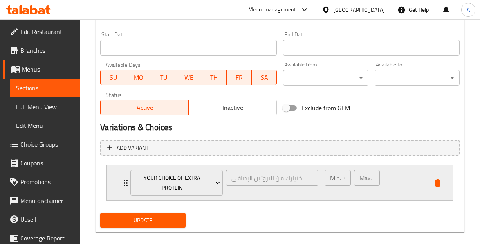
click at [126, 181] on div "Your Choice of Extra Protein اختيارك من البروتين الإضافي ​" at bounding box center [224, 183] width 197 height 35
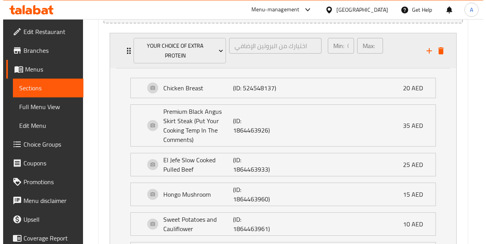
scroll to position [465, 0]
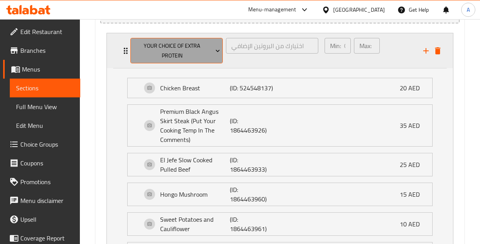
click at [131, 45] on button "Your Choice of Extra Protein" at bounding box center [176, 50] width 92 height 25
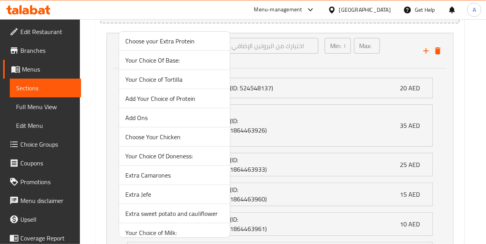
scroll to position [241, 0]
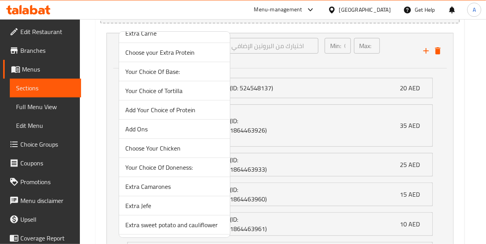
click at [162, 147] on span "Choose Your Chicken" at bounding box center [174, 148] width 98 height 9
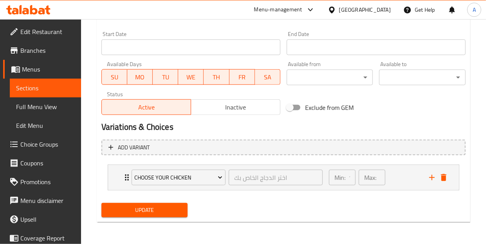
scroll to position [333, 0]
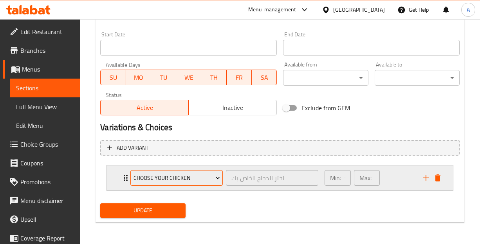
click at [130, 177] on button "Choose Your Chicken" at bounding box center [176, 178] width 92 height 16
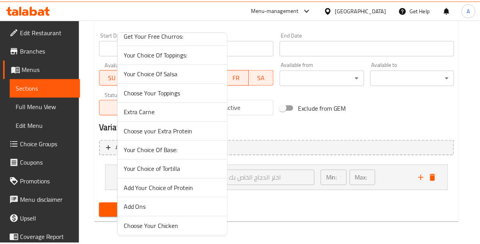
scroll to position [163, 0]
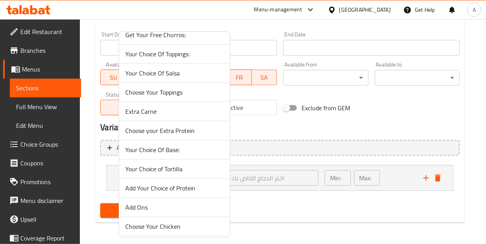
click at [141, 128] on span "Choose your Extra Protein" at bounding box center [174, 130] width 98 height 9
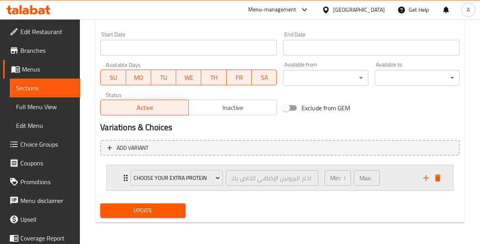
click at [124, 181] on icon "Expand" at bounding box center [125, 177] width 9 height 9
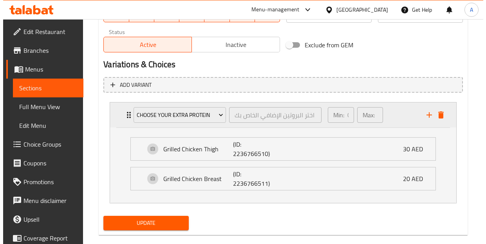
scroll to position [408, 0]
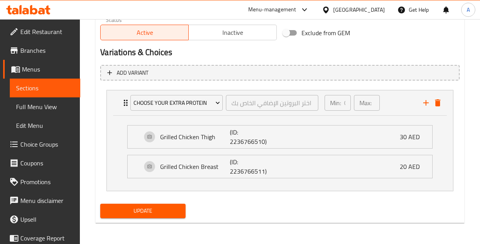
click at [331, 189] on div "Grilled Chicken Thigh (ID: 2236766510) 30 AED Name (En) Grilled Chicken Thigh N…" at bounding box center [280, 153] width 346 height 75
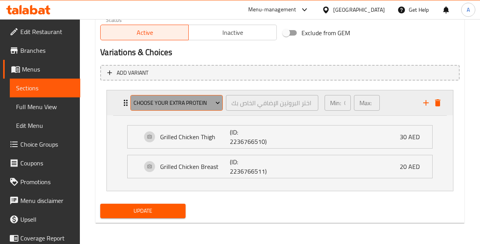
click at [193, 98] on span "Choose your Extra Protein" at bounding box center [176, 103] width 86 height 10
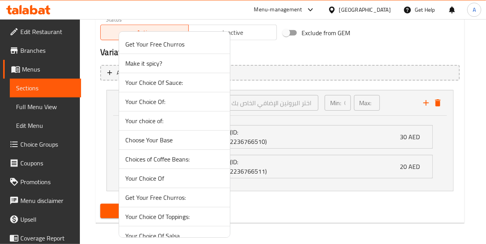
click at [247, 108] on div at bounding box center [243, 122] width 486 height 244
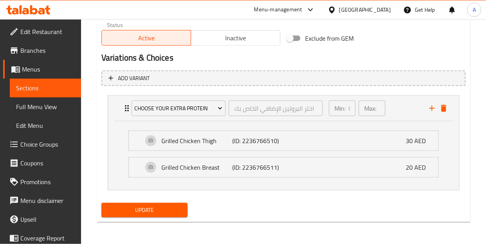
scroll to position [402, 0]
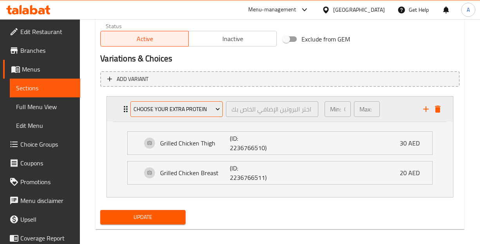
click at [217, 102] on button "Choose your Extra Protein" at bounding box center [176, 109] width 92 height 16
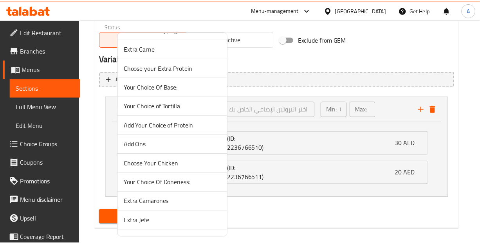
scroll to position [295, 0]
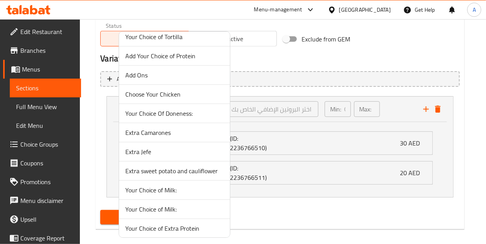
click at [292, 224] on div at bounding box center [243, 122] width 486 height 244
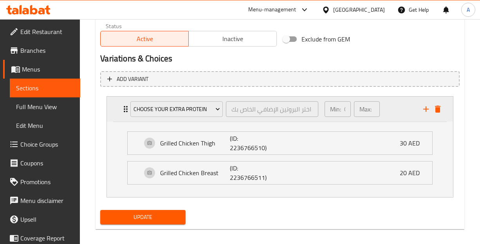
click at [443, 109] on button "delete" at bounding box center [438, 109] width 12 height 12
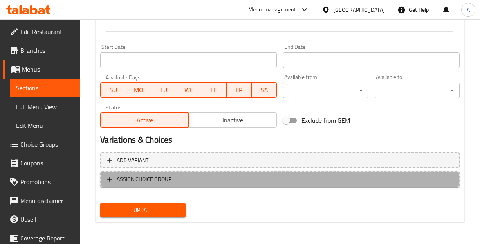
click at [330, 180] on span "ASSIGN CHOICE GROUP" at bounding box center [279, 180] width 345 height 10
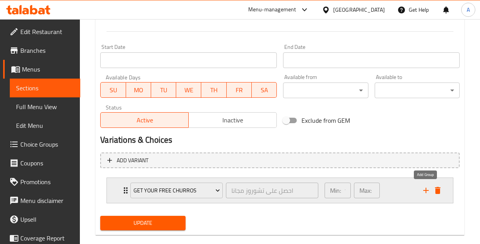
click at [421, 191] on icon "add" at bounding box center [425, 190] width 9 height 9
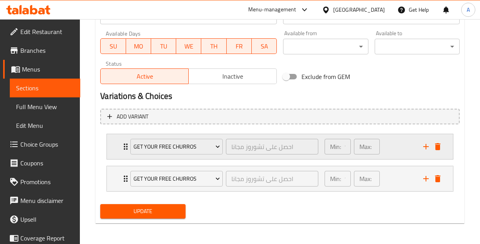
scroll to position [365, 0]
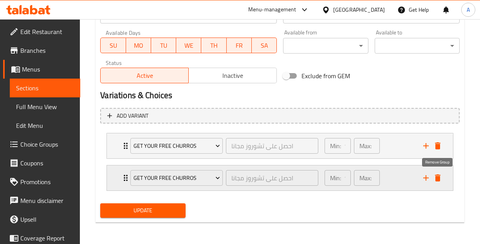
click at [436, 177] on icon "delete" at bounding box center [437, 178] width 5 height 7
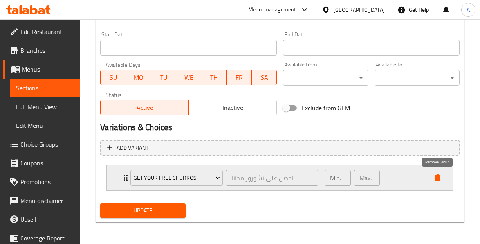
click at [436, 176] on icon "delete" at bounding box center [437, 178] width 5 height 7
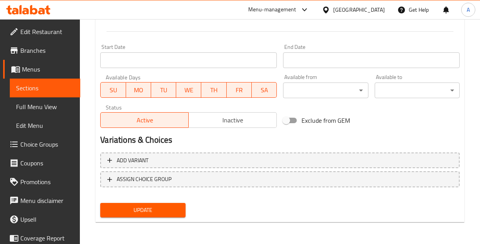
scroll to position [320, 0]
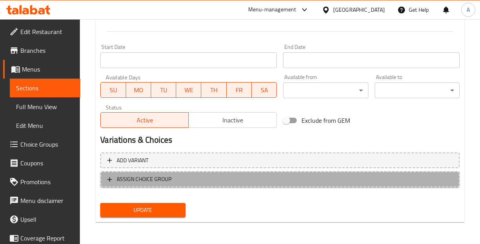
click at [247, 174] on button "ASSIGN CHOICE GROUP" at bounding box center [279, 179] width 359 height 16
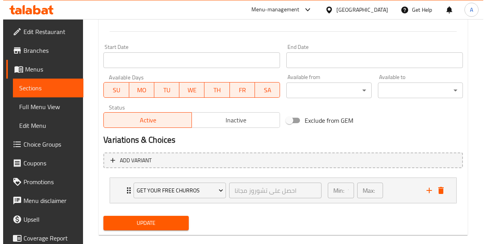
scroll to position [333, 0]
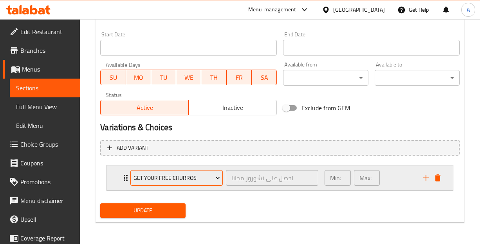
click at [189, 180] on span "Get Your Free Churros" at bounding box center [176, 178] width 86 height 10
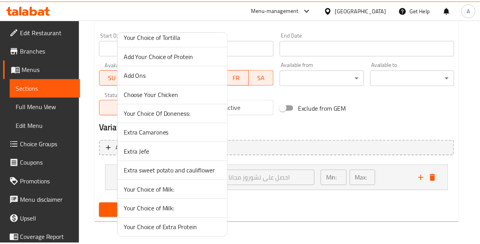
scroll to position [261, 0]
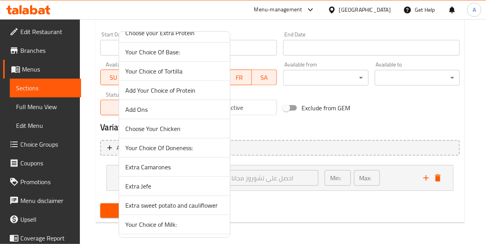
click at [175, 91] on span "Add Your Choice of Protein" at bounding box center [174, 90] width 98 height 9
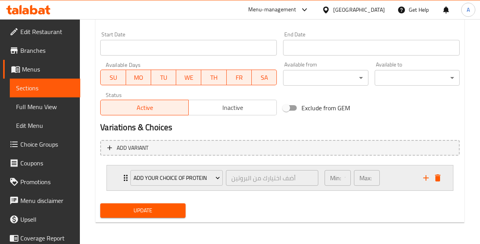
click at [128, 177] on div "Add Your Choice of Protein أضف اختيارك من البروتين ​" at bounding box center [224, 178] width 197 height 25
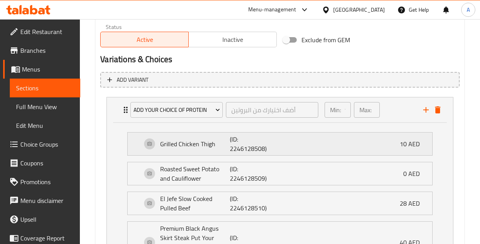
scroll to position [399, 0]
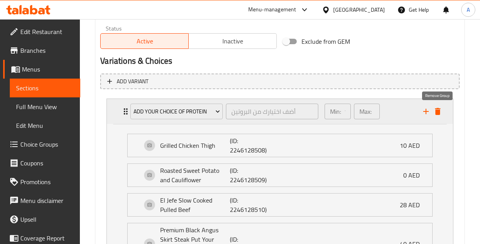
click at [433, 112] on icon "delete" at bounding box center [437, 111] width 9 height 9
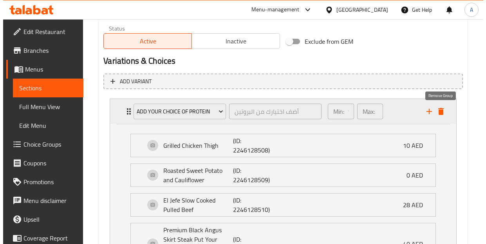
scroll to position [320, 0]
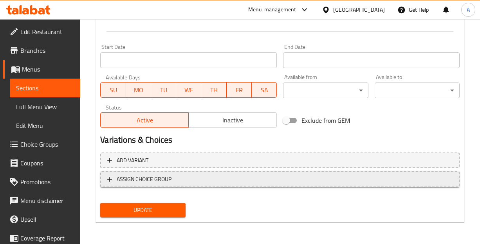
click at [213, 178] on span "ASSIGN CHOICE GROUP" at bounding box center [279, 180] width 345 height 10
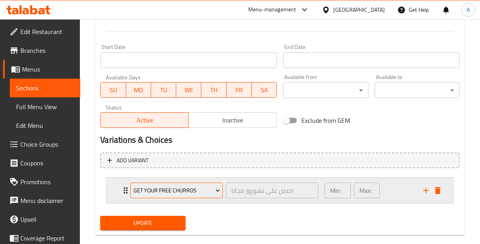
click at [185, 193] on span "Get Your Free Churros" at bounding box center [176, 191] width 86 height 10
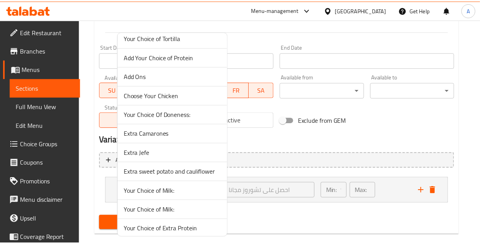
scroll to position [295, 0]
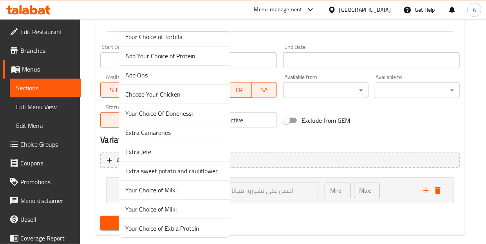
click at [163, 227] on span "Your Choice of Extra Protein" at bounding box center [174, 228] width 98 height 9
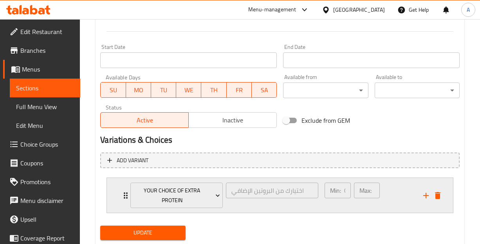
click at [125, 198] on icon "Expand" at bounding box center [125, 195] width 9 height 9
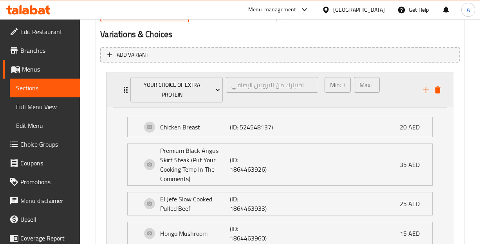
scroll to position [426, 0]
click at [438, 92] on icon "delete" at bounding box center [437, 89] width 5 height 7
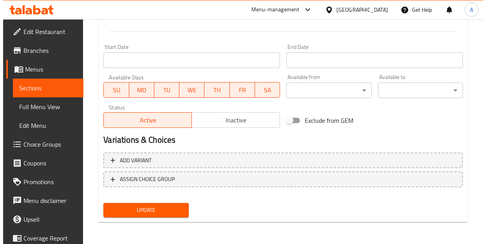
scroll to position [320, 0]
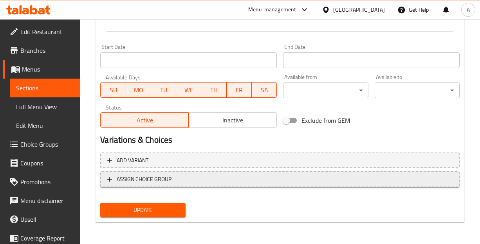
click at [128, 179] on span "ASSIGN CHOICE GROUP" at bounding box center [144, 180] width 55 height 10
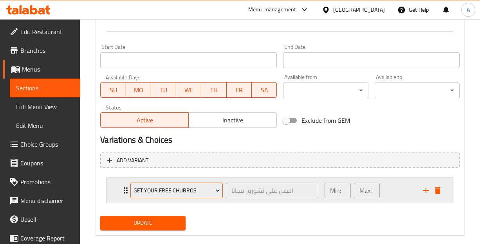
click at [155, 186] on span "Get Your Free Churros" at bounding box center [176, 191] width 86 height 10
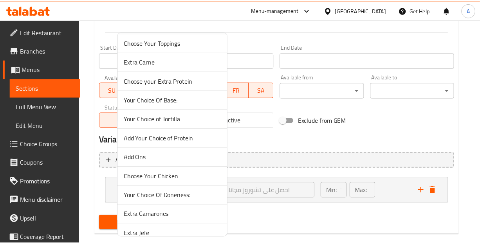
scroll to position [201, 0]
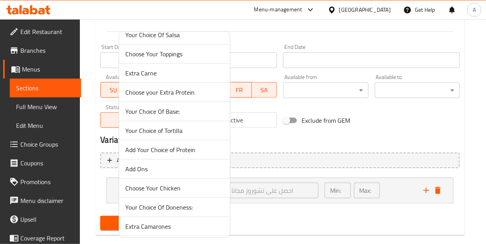
click at [161, 89] on span "Choose your Extra Protein" at bounding box center [174, 92] width 98 height 9
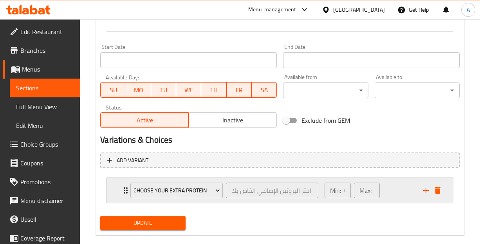
click at [124, 190] on icon "Expand" at bounding box center [126, 190] width 4 height 6
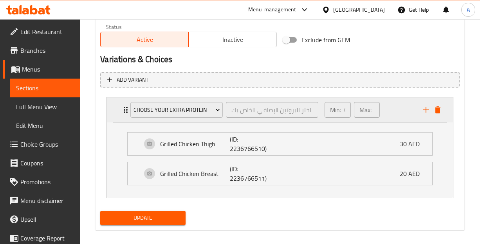
scroll to position [408, 0]
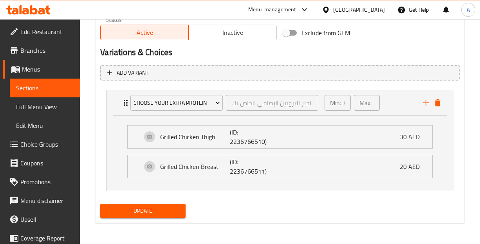
click at [283, 201] on div "Update" at bounding box center [280, 211] width 366 height 21
click at [170, 213] on span "Update" at bounding box center [142, 211] width 72 height 10
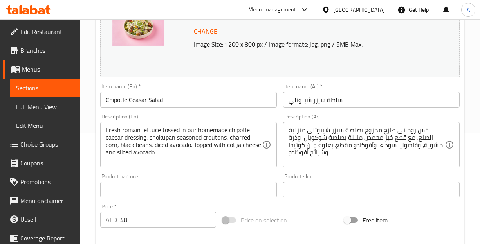
scroll to position [0, 0]
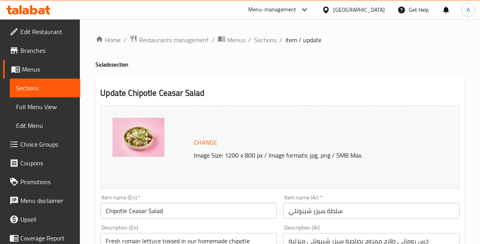
click at [55, 83] on span "Sections" at bounding box center [45, 87] width 58 height 9
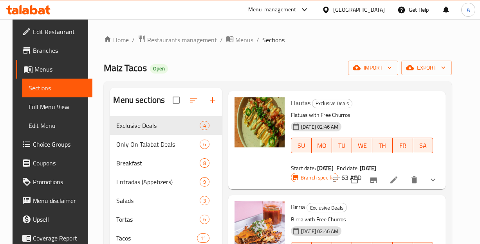
scroll to position [36, 0]
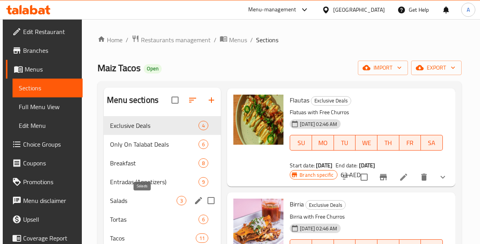
click at [142, 202] on span "Salads" at bounding box center [143, 200] width 67 height 9
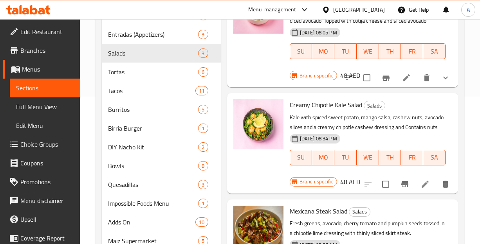
scroll to position [148, 0]
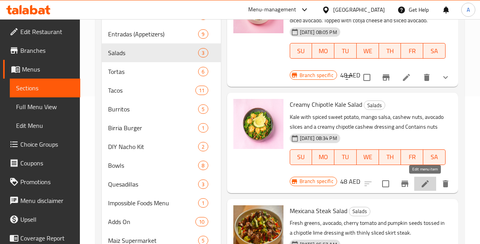
click at [422, 187] on icon at bounding box center [424, 183] width 9 height 9
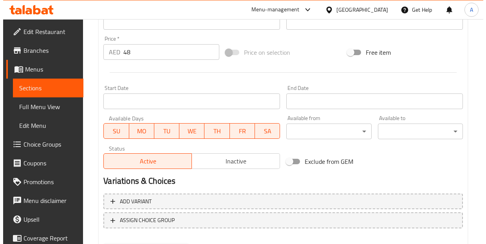
scroll to position [320, 0]
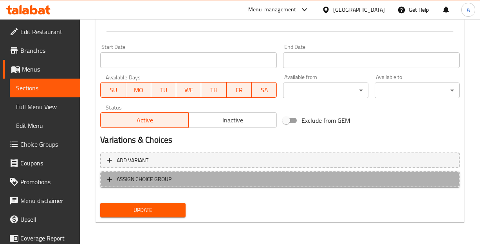
click at [193, 178] on span "ASSIGN CHOICE GROUP" at bounding box center [279, 180] width 345 height 10
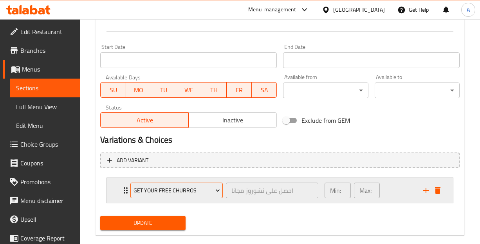
click at [169, 187] on span "Get Your Free Churros" at bounding box center [176, 191] width 86 height 10
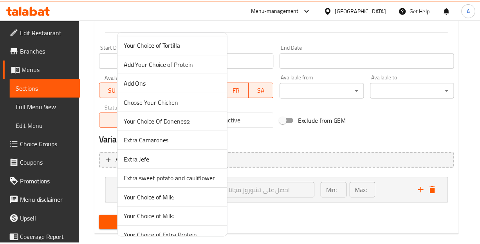
scroll to position [295, 0]
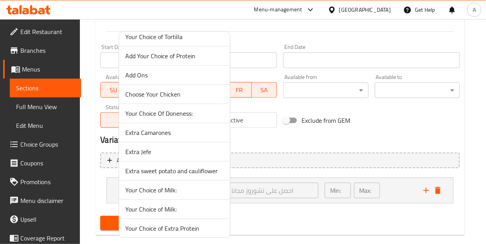
click at [168, 230] on span "Your Choice of Extra Protein" at bounding box center [174, 228] width 98 height 9
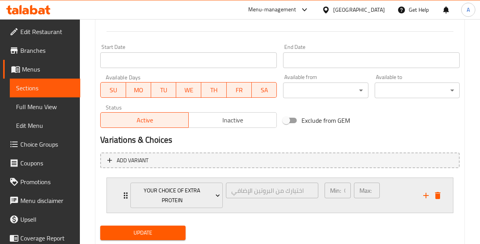
click at [126, 193] on div "Your Choice of Extra Protein اختيارك من البروتين الإضافي ​" at bounding box center [224, 195] width 197 height 35
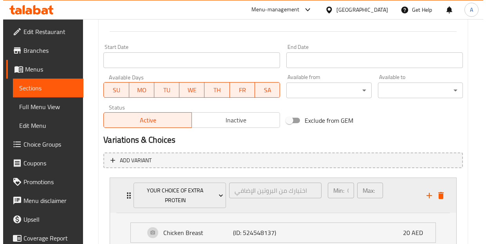
scroll to position [409, 0]
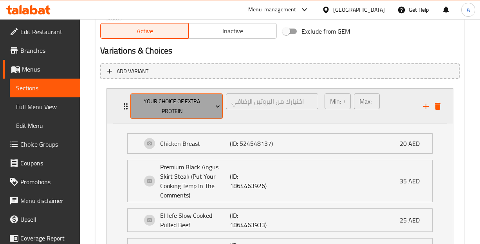
click at [147, 105] on span "Your Choice of Extra Protein" at bounding box center [176, 107] width 86 height 20
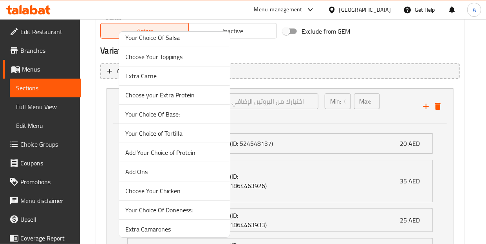
scroll to position [193, 0]
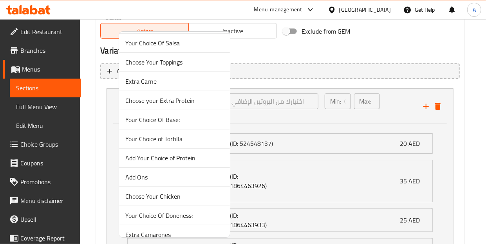
click at [157, 101] on span "Choose your Extra Protein" at bounding box center [174, 100] width 98 height 9
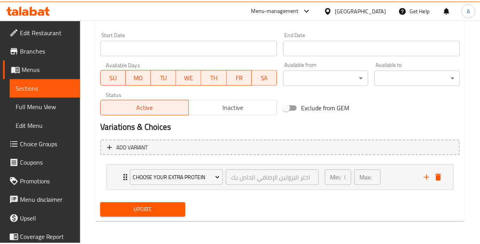
scroll to position [333, 0]
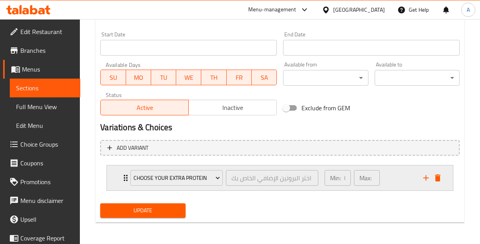
click at [128, 175] on div "Choose your Extra Protein اختر البروتين الإضافي الخاص بك ​" at bounding box center [224, 178] width 197 height 25
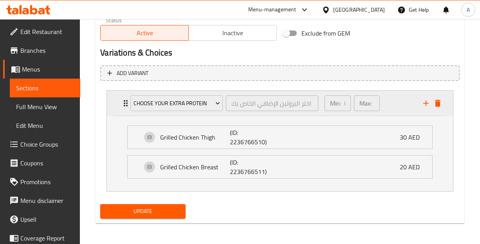
scroll to position [408, 0]
click at [141, 209] on span "Update" at bounding box center [142, 211] width 72 height 10
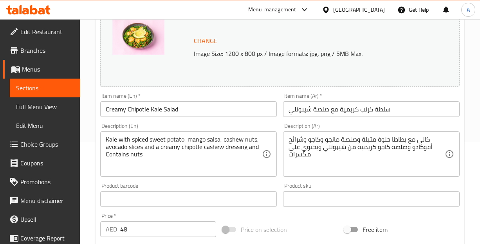
scroll to position [0, 0]
